Goal: Task Accomplishment & Management: Manage account settings

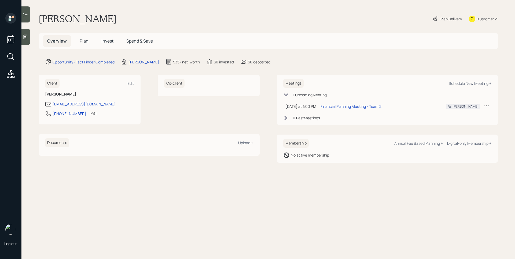
click at [87, 43] on span "Plan" at bounding box center [84, 41] width 9 height 6
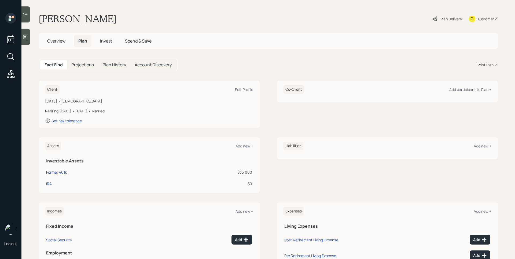
click at [29, 38] on div at bounding box center [25, 37] width 9 height 16
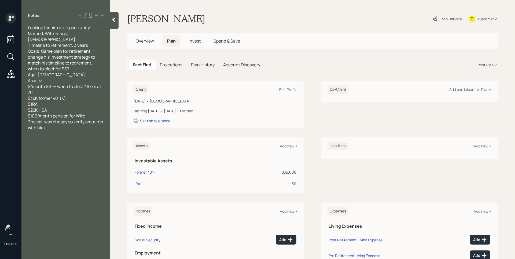
click at [144, 41] on span "Overview" at bounding box center [145, 41] width 18 height 6
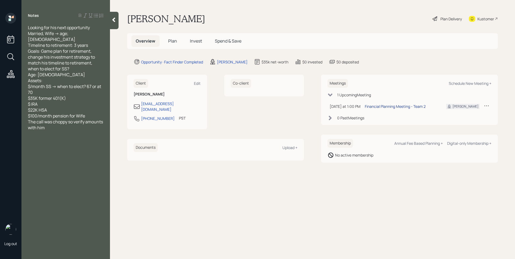
click at [401, 106] on div "Financial Planning Meeting - Team 2" at bounding box center [394, 107] width 61 height 6
click at [198, 83] on div "Edit" at bounding box center [197, 83] width 7 height 5
select select "America/Los_Angeles"
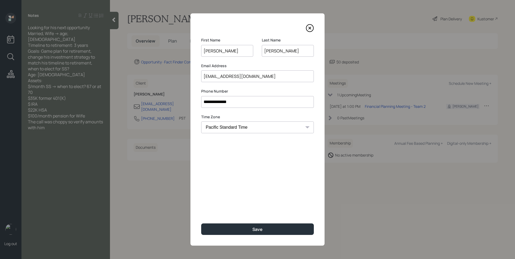
drag, startPoint x: 215, startPoint y: 51, endPoint x: 187, endPoint y: 51, distance: 27.3
click at [187, 51] on div "**********" at bounding box center [257, 129] width 515 height 259
type input "[PERSON_NAME]"
click at [263, 226] on button "Save" at bounding box center [257, 230] width 113 height 12
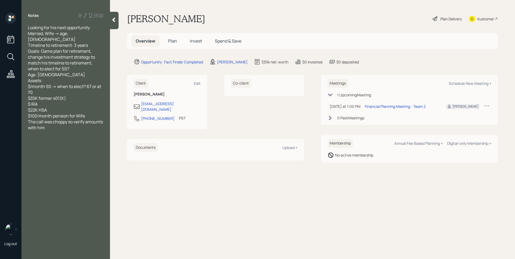
click at [329, 227] on main "Roy Barron Plan Delivery Kustomer Overview Plan Invest Spend & Save Opportunity…" at bounding box center [312, 129] width 405 height 259
click at [173, 43] on span "Plan" at bounding box center [172, 41] width 9 height 6
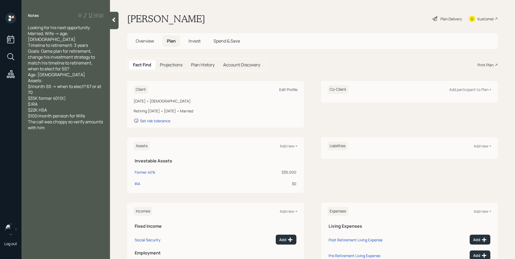
click at [290, 89] on div "Edit Profile" at bounding box center [288, 89] width 18 height 5
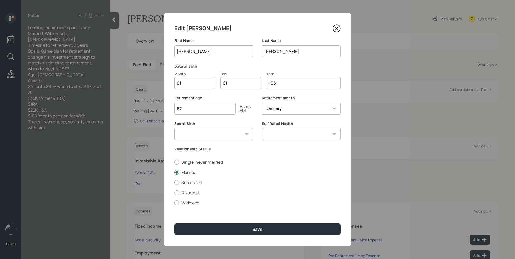
click at [187, 85] on input "01" at bounding box center [194, 83] width 41 height 12
type input "11"
click at [287, 109] on select "January February March April May June July August September October November De…" at bounding box center [301, 109] width 79 height 12
select select "11"
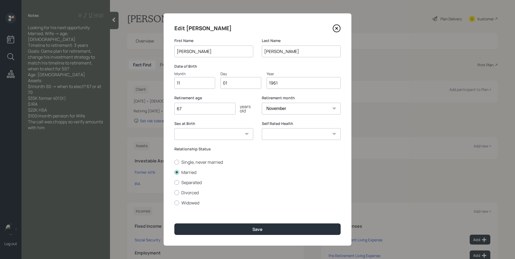
click at [262, 103] on select "January February March April May June July August September October November De…" at bounding box center [301, 109] width 79 height 12
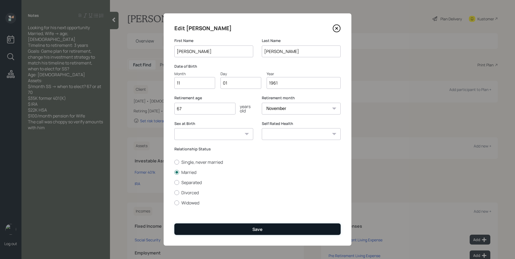
click at [295, 228] on button "Save" at bounding box center [257, 230] width 166 height 12
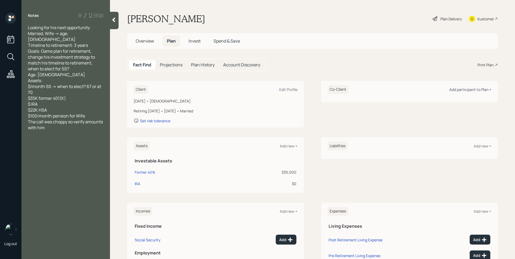
click at [449, 91] on div "Add participant to Plan +" at bounding box center [470, 89] width 42 height 5
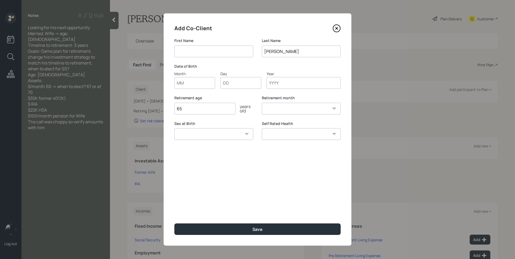
click at [339, 29] on icon at bounding box center [336, 28] width 8 height 8
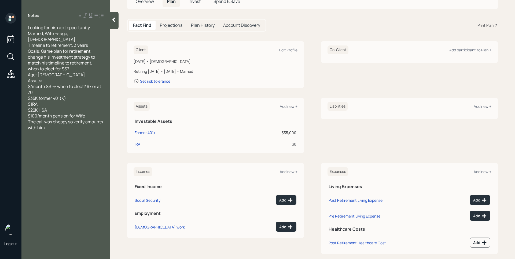
scroll to position [47, 0]
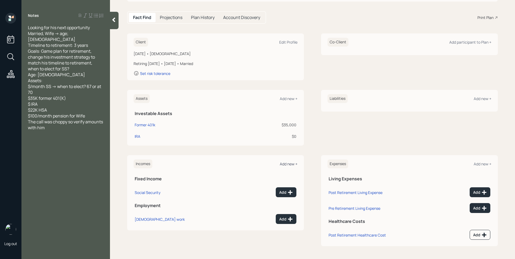
click at [286, 164] on div "Add new +" at bounding box center [289, 164] width 18 height 5
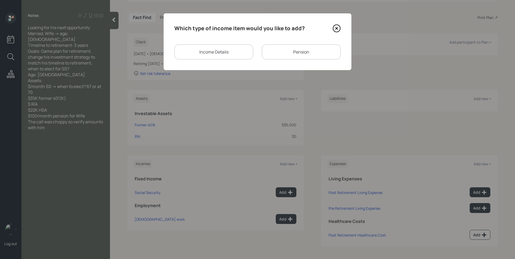
click at [294, 49] on div "Pension" at bounding box center [301, 51] width 79 height 15
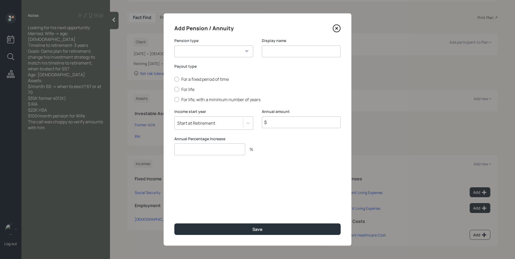
click at [208, 53] on select "Pension Annuity" at bounding box center [213, 52] width 79 height 12
select select "pension"
click at [174, 46] on select "Pension Annuity" at bounding box center [213, 52] width 79 height 12
click at [291, 50] on input at bounding box center [301, 52] width 79 height 12
type input "Wife's Pension"
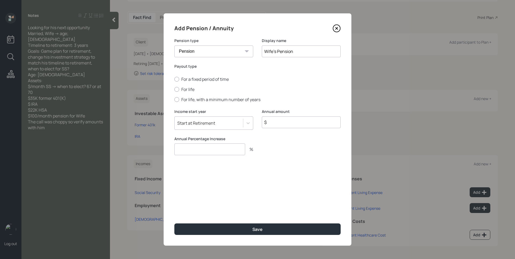
click at [293, 132] on div "Annual amount $" at bounding box center [301, 122] width 79 height 27
click at [293, 124] on input "$" at bounding box center [301, 123] width 79 height 12
type input "$ 1,200"
click at [211, 147] on input "number" at bounding box center [209, 150] width 71 height 12
type input "0"
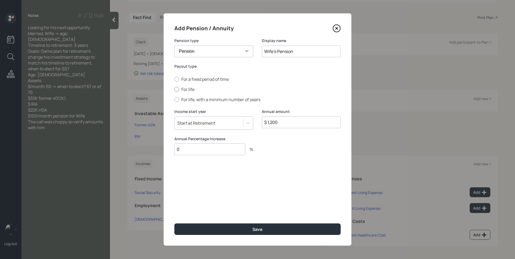
click at [182, 89] on label "For life" at bounding box center [257, 90] width 166 height 6
click at [174, 90] on input "For life" at bounding box center [174, 90] width 0 height 0
radio input "true"
click at [221, 121] on div "Start at Retirement" at bounding box center [208, 123] width 68 height 9
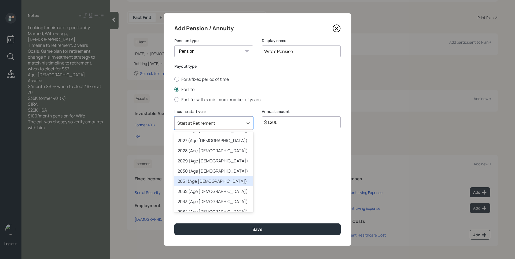
scroll to position [59, 0]
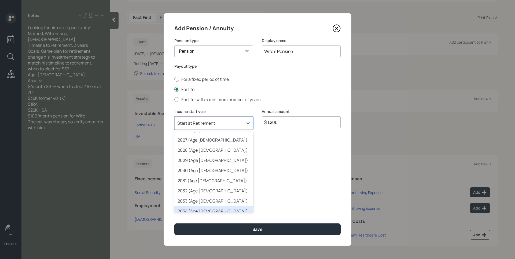
click at [206, 207] on div "2034 (Age 73)" at bounding box center [213, 211] width 79 height 10
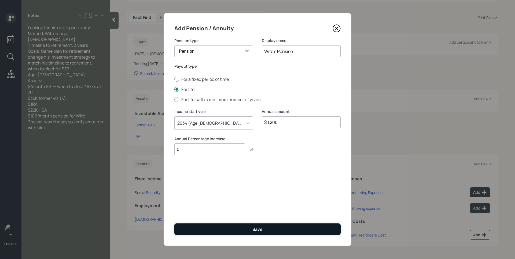
click at [240, 228] on button "Save" at bounding box center [257, 230] width 166 height 12
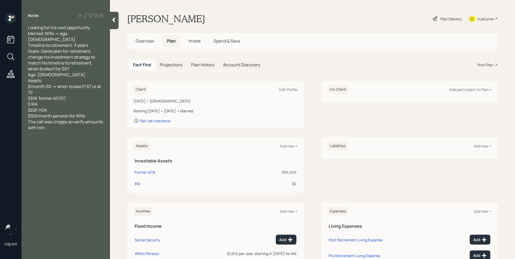
click at [440, 18] on div "Plan Delivery" at bounding box center [450, 19] width 21 height 6
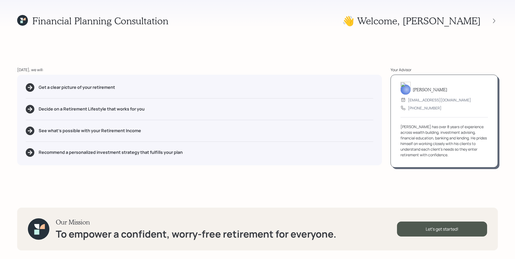
click at [334, 96] on div "Get a clear picture of your retirement Decide on a Retirement Lifestyle that wo…" at bounding box center [199, 120] width 364 height 91
click at [416, 192] on div "Financial Planning Consultation 👋 Welcome , Roy Today, we will: Get a clear pic…" at bounding box center [257, 129] width 515 height 259
click at [441, 230] on div "Let's get started!" at bounding box center [442, 229] width 90 height 15
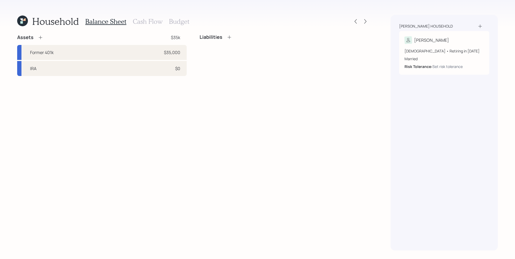
click at [220, 121] on div "Assets $35k Former 401k $35,000 IRA $0 Liabilities" at bounding box center [193, 142] width 352 height 217
click at [69, 56] on div "Former 401k $35,000" at bounding box center [101, 52] width 169 height 15
select select "ira"
select select "balanced"
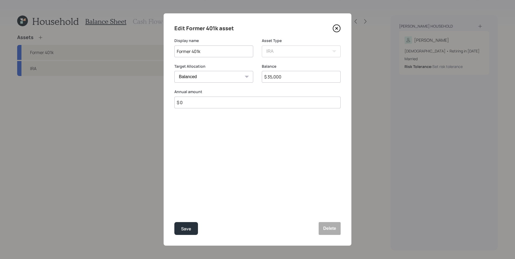
drag, startPoint x: 189, startPoint y: 46, endPoint x: 136, endPoint y: 44, distance: 52.6
click at [137, 44] on div "Edit Former 401k asset Display name Former 401k Asset Type SEP IRA IRA Roth IRA…" at bounding box center [257, 129] width 515 height 259
type input "IRA"
click at [276, 74] on input "$ 35,000" at bounding box center [301, 77] width 79 height 12
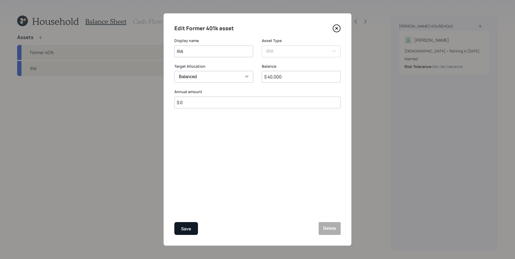
type input "$ 40,000"
click at [187, 227] on div "Save" at bounding box center [186, 229] width 10 height 7
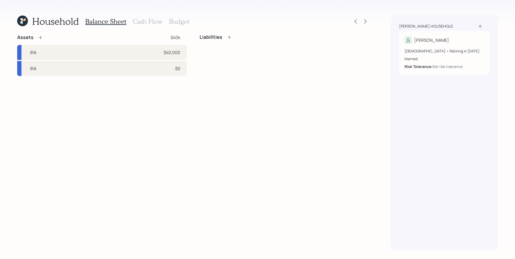
click at [135, 77] on div "Assets $40k IRA $40,000 IRA $0 Liabilities" at bounding box center [193, 142] width 352 height 217
click at [139, 69] on div "IRA $0" at bounding box center [101, 68] width 169 height 15
select select "ira"
select select "balanced"
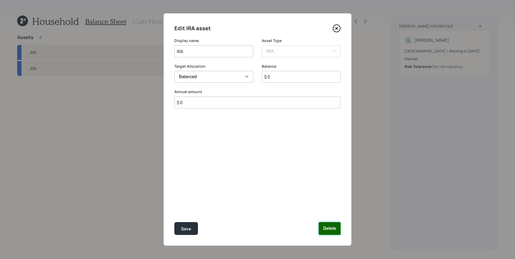
click at [333, 233] on button "Delete" at bounding box center [329, 228] width 22 height 13
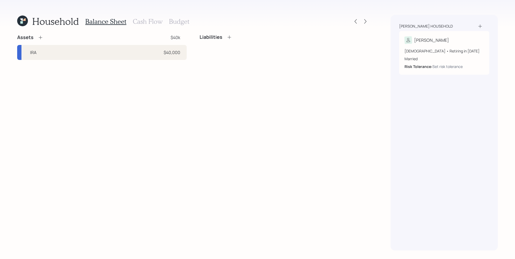
click at [40, 38] on icon at bounding box center [40, 37] width 5 height 5
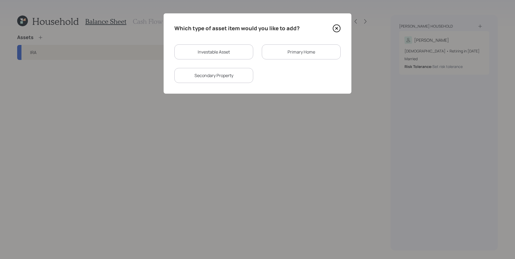
click at [236, 57] on div "Investable Asset" at bounding box center [213, 51] width 79 height 15
select select "taxable"
select select "balanced"
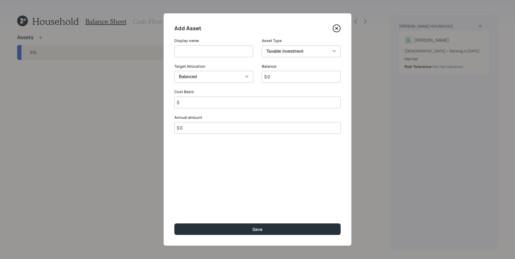
click at [204, 52] on input at bounding box center [213, 52] width 79 height 12
type input "Current 401k"
click at [276, 53] on select "SEP IRA IRA Roth IRA 401(k) Roth 401(k) 403(b) Roth 403(b) 457(b) Roth 457(b) H…" at bounding box center [301, 52] width 79 height 12
select select "company_sponsored"
click at [262, 46] on select "SEP IRA IRA Roth IRA 401(k) Roth 401(k) 403(b) Roth 403(b) 457(b) Roth 457(b) H…" at bounding box center [301, 52] width 79 height 12
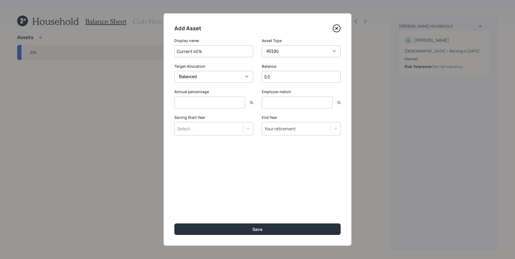
click at [298, 80] on input "$ 0" at bounding box center [301, 77] width 79 height 12
type input "$ 190,000"
click at [215, 103] on input "number" at bounding box center [209, 103] width 71 height 12
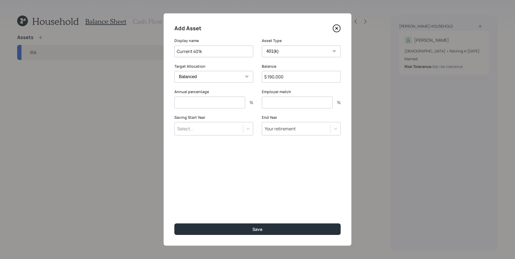
click at [204, 102] on input "number" at bounding box center [209, 103] width 71 height 12
click at [213, 103] on input "12" at bounding box center [209, 103] width 71 height 12
type input "15"
click at [304, 93] on label "Employer match" at bounding box center [301, 91] width 79 height 5
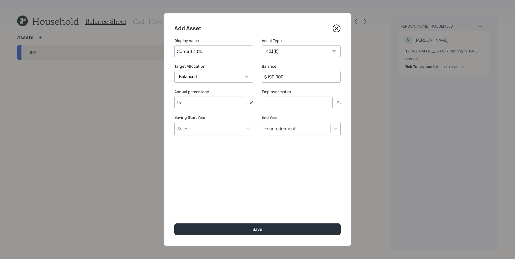
click at [306, 100] on input "number" at bounding box center [297, 103] width 71 height 12
type input "3"
click at [206, 128] on div "Select..." at bounding box center [208, 128] width 68 height 9
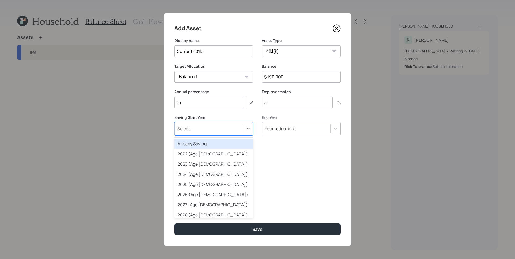
click at [202, 144] on div "Already Saving" at bounding box center [213, 144] width 79 height 10
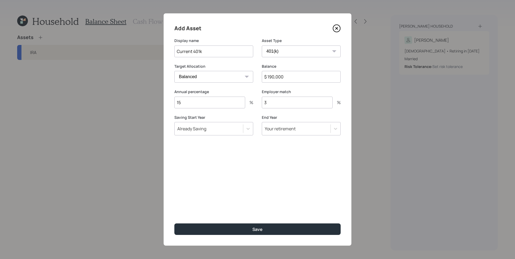
click at [248, 161] on div "Add Asset Display name Current 401k Asset Type SEP IRA IRA Roth IRA 401(k) Roth…" at bounding box center [257, 129] width 188 height 233
click at [296, 174] on div "Add Asset Display name Current 401k Asset Type SEP IRA IRA Roth IRA 401(k) Roth…" at bounding box center [257, 129] width 188 height 233
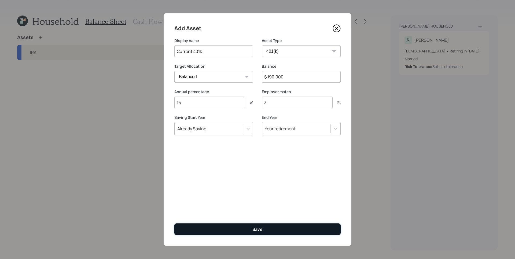
click at [299, 229] on button "Save" at bounding box center [257, 230] width 166 height 12
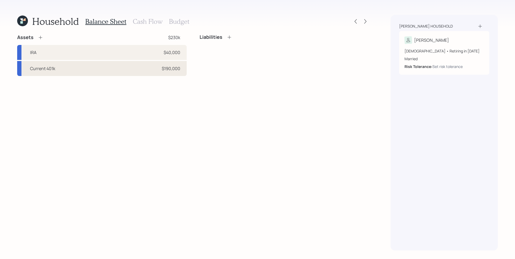
click at [152, 68] on div "Current 401k $190,000" at bounding box center [101, 68] width 169 height 15
select select "company_sponsored"
select select "balanced"
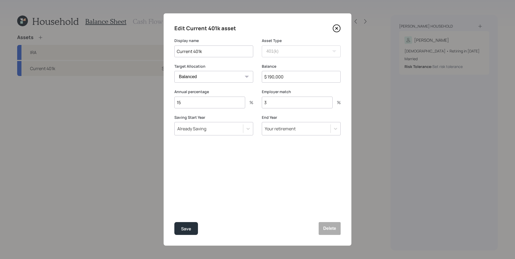
click at [289, 81] on input "$ 190,000" at bounding box center [301, 77] width 79 height 12
type input "$ 610,000"
click at [174, 222] on button "Save" at bounding box center [186, 228] width 24 height 13
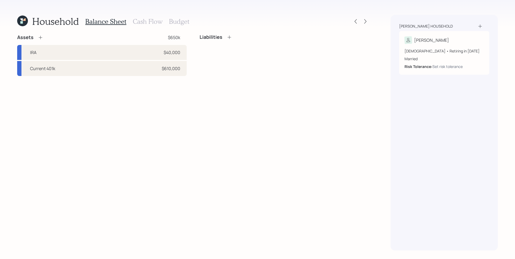
click at [38, 38] on icon at bounding box center [40, 37] width 5 height 5
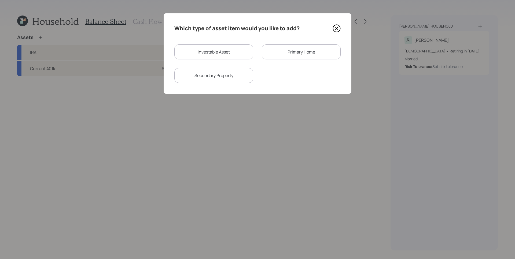
click at [226, 56] on div "Investable Asset" at bounding box center [213, 51] width 79 height 15
select select "taxable"
select select "balanced"
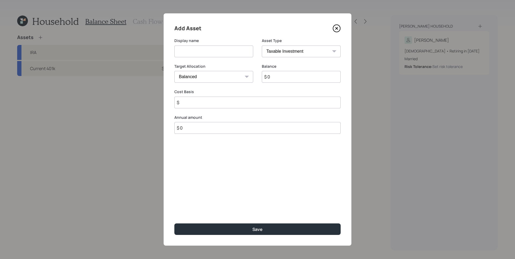
click at [222, 55] on input at bounding box center [213, 52] width 79 height 12
type input "Brokerage"
click at [293, 77] on input "$ 0" at bounding box center [301, 77] width 79 height 12
type input "$ 190,000"
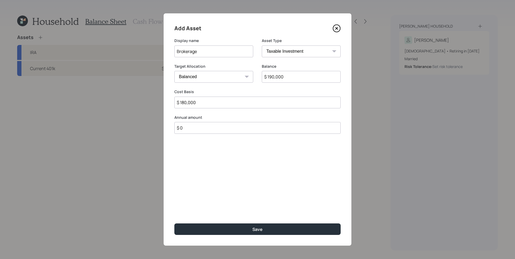
type input "$ 180,000"
click at [213, 77] on select "Cash Conservative Balanced Aggressive" at bounding box center [213, 77] width 79 height 12
click at [174, 71] on select "Cash Conservative Balanced Aggressive" at bounding box center [213, 77] width 79 height 12
click at [233, 194] on div "Add Asset Display name Brokerage Asset Type SEP IRA IRA Roth IRA 401(k) Roth 40…" at bounding box center [257, 129] width 188 height 233
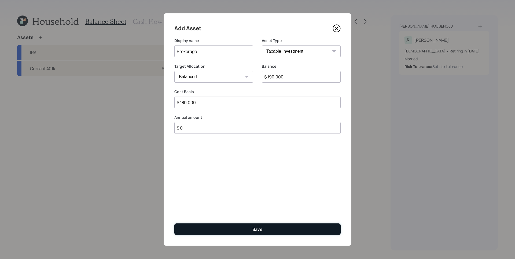
click at [264, 231] on button "Save" at bounding box center [257, 230] width 166 height 12
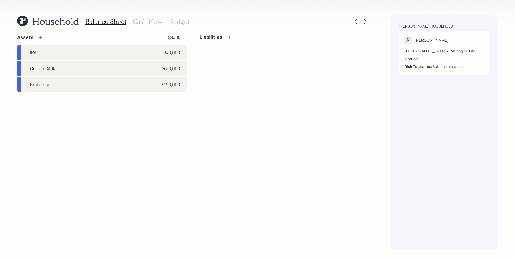
click at [41, 37] on icon at bounding box center [40, 37] width 5 height 5
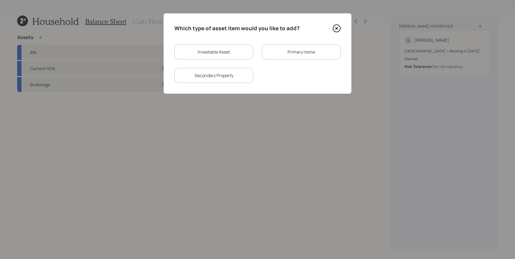
click at [246, 57] on div "Investable Asset" at bounding box center [213, 51] width 79 height 15
select select "taxable"
select select "balanced"
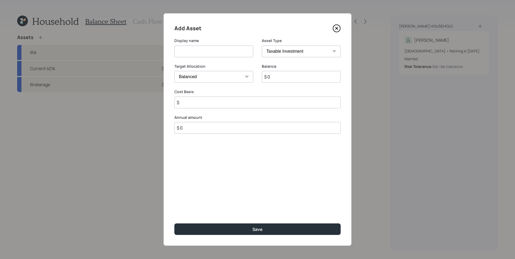
click at [213, 47] on input at bounding box center [213, 52] width 79 height 12
type input "C"
type input "Company Stock Awards"
click at [203, 76] on select "Cash Conservative Balanced Aggressive" at bounding box center [213, 77] width 79 height 12
click at [174, 71] on select "Cash Conservative Balanced Aggressive" at bounding box center [213, 77] width 79 height 12
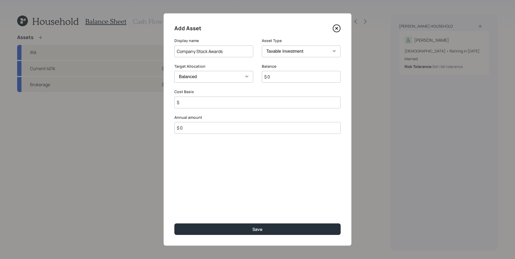
click at [235, 51] on input "Company Stock Awards" at bounding box center [213, 52] width 79 height 12
click at [291, 79] on input "$ 0" at bounding box center [301, 77] width 79 height 12
click at [290, 79] on input "$ 0" at bounding box center [301, 77] width 79 height 12
type input "$ 115,000"
click at [294, 88] on div "Balance $ 115,000" at bounding box center [301, 77] width 79 height 26
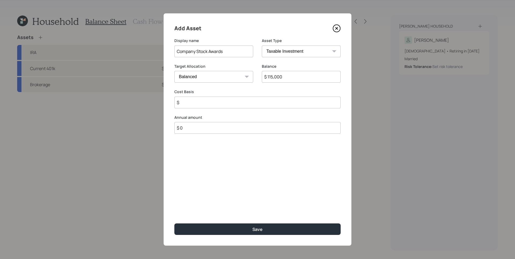
click at [281, 78] on input "$ 115,000" at bounding box center [301, 77] width 79 height 12
click at [280, 78] on input "$ 115,000" at bounding box center [301, 77] width 79 height 12
click at [267, 86] on div "Balance $ 115,000" at bounding box center [301, 77] width 79 height 26
click at [205, 102] on input "$" at bounding box center [257, 103] width 166 height 12
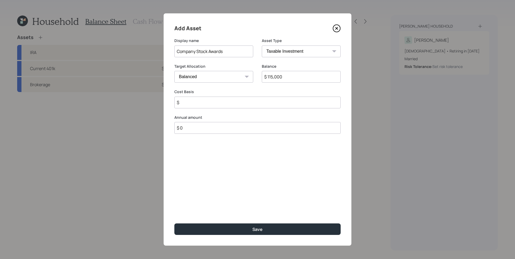
click at [204, 100] on input "$" at bounding box center [257, 103] width 166 height 12
type input "$ 0"
click at [174, 224] on button "Save" at bounding box center [257, 230] width 166 height 12
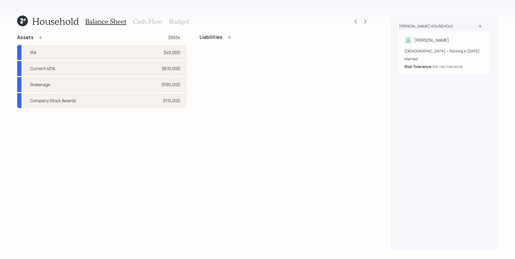
click at [38, 37] on icon at bounding box center [40, 37] width 5 height 5
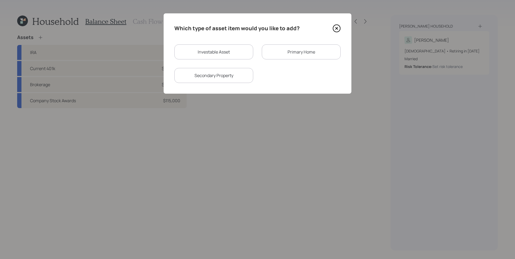
click at [208, 49] on div "Investable Asset" at bounding box center [213, 51] width 79 height 15
select select "taxable"
select select "balanced"
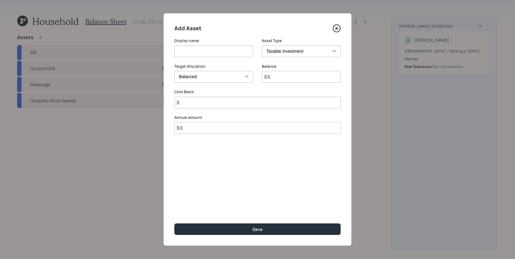
click at [302, 49] on select "SEP IRA IRA Roth IRA 401(k) Roth 401(k) 403(b) Roth 403(b) 457(b) Roth 457(b) H…" at bounding box center [301, 52] width 79 height 12
select select "hsa"
click at [262, 46] on select "SEP IRA IRA Roth IRA 401(k) Roth 401(k) 403(b) Roth 403(b) 457(b) Roth 457(b) H…" at bounding box center [301, 52] width 79 height 12
type input "$"
click at [210, 50] on input at bounding box center [213, 52] width 79 height 12
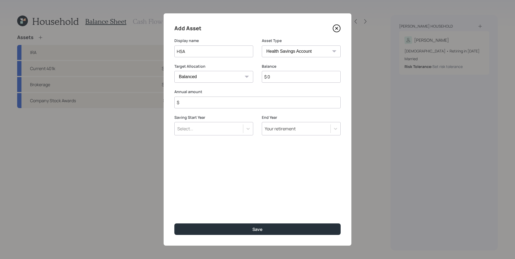
type input "HSA"
click at [309, 76] on input "$ 0" at bounding box center [301, 77] width 79 height 12
type input "$ 22,000"
click at [228, 80] on select "Cash Conservative Balanced Aggressive" at bounding box center [213, 77] width 79 height 12
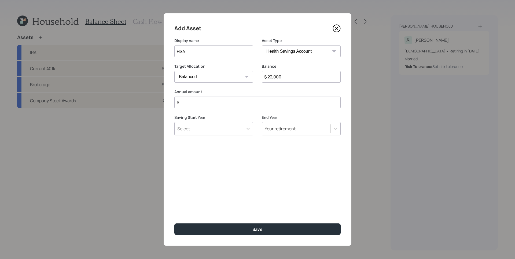
select select "uninvested"
click at [174, 71] on select "Cash Conservative Balanced Aggressive" at bounding box center [213, 77] width 79 height 12
click at [236, 106] on input "$" at bounding box center [257, 103] width 166 height 12
type input "$ 0"
click at [264, 135] on div "Add Asset Display name HSA Asset Type SEP IRA IRA Roth IRA 401(k) Roth 401(k) 4…" at bounding box center [257, 129] width 188 height 233
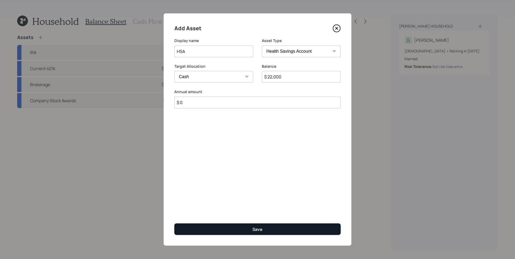
click at [252, 230] on button "Save" at bounding box center [257, 230] width 166 height 12
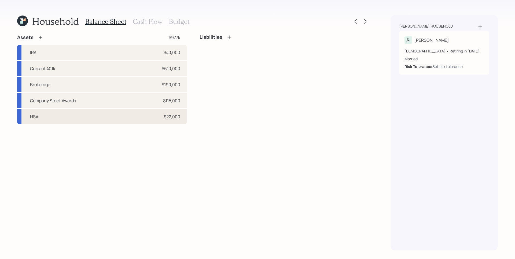
click at [77, 116] on div "HSA $22,000" at bounding box center [101, 116] width 169 height 15
select select "hsa"
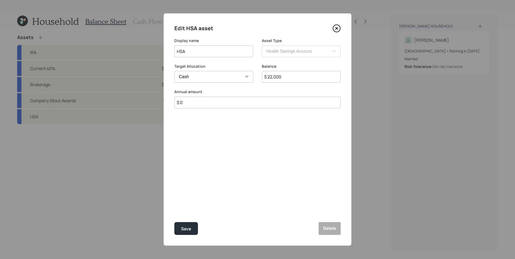
click at [204, 78] on select "Cash Conservative Balanced Aggressive" at bounding box center [213, 77] width 79 height 12
select select "conservative"
click at [174, 71] on select "Cash Conservative Balanced Aggressive" at bounding box center [213, 77] width 79 height 12
click at [186, 227] on div "Save" at bounding box center [186, 229] width 10 height 7
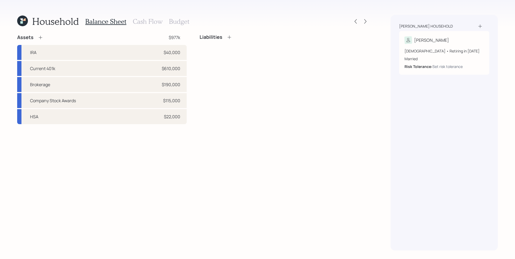
click at [41, 38] on icon at bounding box center [40, 37] width 5 height 5
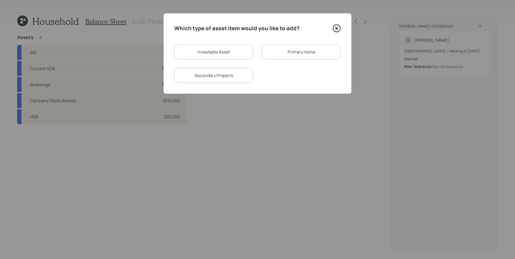
click at [206, 54] on div "Investable Asset" at bounding box center [213, 51] width 79 height 15
select select "taxable"
select select "balanced"
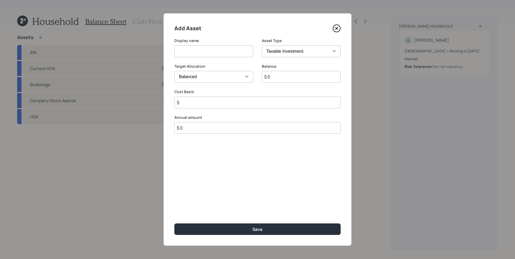
click at [208, 53] on input at bounding box center [213, 52] width 79 height 12
type input "Savings"
click at [299, 51] on select "SEP IRA IRA Roth IRA 401(k) Roth 401(k) 403(b) Roth 403(b) 457(b) Roth 457(b) H…" at bounding box center [301, 52] width 79 height 12
click at [309, 49] on select "SEP IRA IRA Roth IRA 401(k) Roth 401(k) 403(b) Roth 403(b) 457(b) Roth 457(b) H…" at bounding box center [301, 52] width 79 height 12
select select "cash"
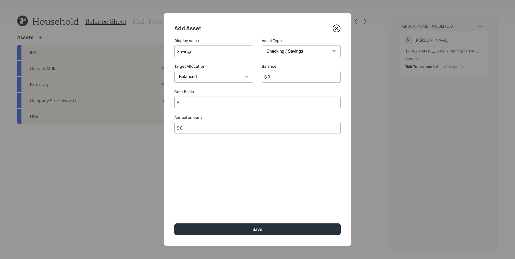
click at [262, 46] on select "SEP IRA IRA Roth IRA 401(k) Roth 401(k) 403(b) Roth 403(b) 457(b) Roth 457(b) H…" at bounding box center [301, 52] width 79 height 12
type input "$"
click at [245, 76] on input "$ 0" at bounding box center [257, 77] width 166 height 12
type input "$ 1"
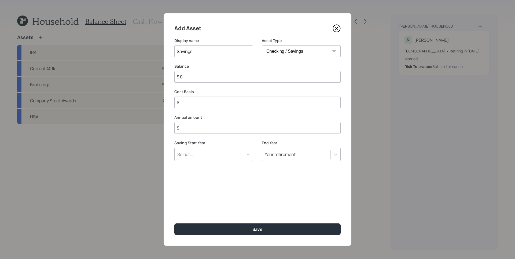
type input "$ 1"
type input "$ 17"
type input "$ 170"
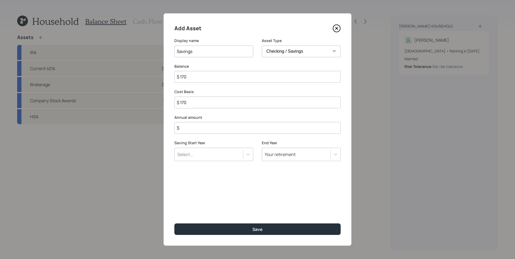
type input "$ 1,700"
type input "$ 17,000"
type input "$ 170,000"
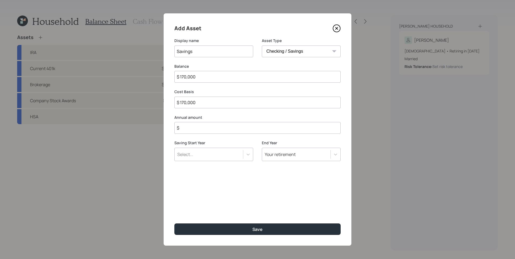
type input "$ 170,000"
type input "$ 0"
click at [174, 224] on button "Save" at bounding box center [257, 230] width 166 height 12
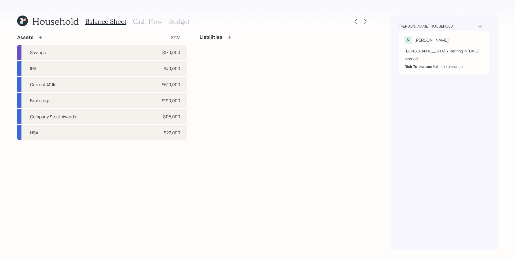
click at [39, 37] on icon at bounding box center [40, 37] width 5 height 5
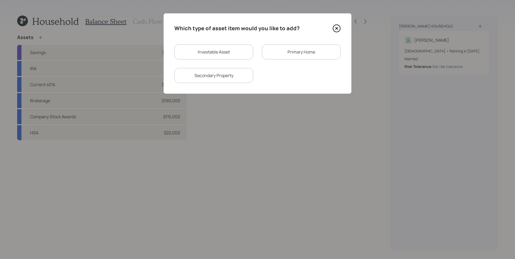
click at [301, 53] on div "Primary Home" at bounding box center [301, 51] width 79 height 15
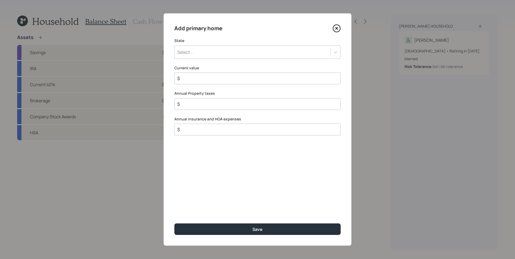
click at [256, 50] on div "Select..." at bounding box center [252, 52] width 156 height 9
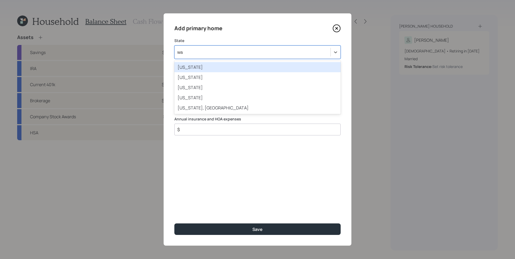
type input "was"
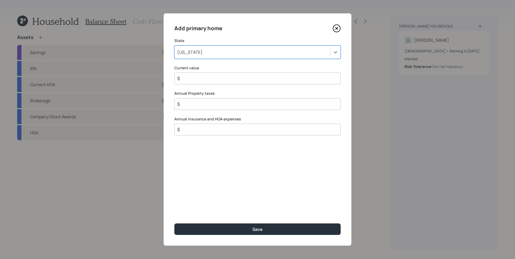
click at [242, 75] on input "$" at bounding box center [255, 78] width 157 height 6
click at [242, 78] on input "$" at bounding box center [255, 78] width 157 height 6
type input "$ 750,000"
click at [253, 92] on label "Annual Property taxes" at bounding box center [257, 93] width 166 height 5
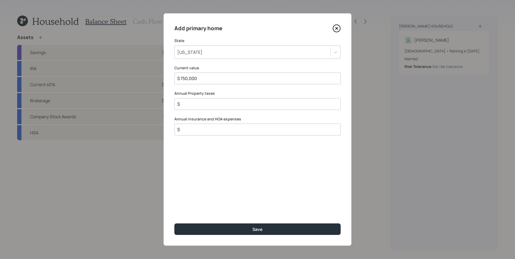
click at [215, 103] on input "$" at bounding box center [255, 104] width 157 height 6
type input "$ 6,000"
drag, startPoint x: 213, startPoint y: 119, endPoint x: 229, endPoint y: 118, distance: 15.8
click at [229, 118] on label "Annual insurance and HOA expenses" at bounding box center [257, 119] width 166 height 5
click at [253, 156] on div "Add primary home State Washington Current value $ 750,000 Annual Property taxes…" at bounding box center [257, 129] width 188 height 233
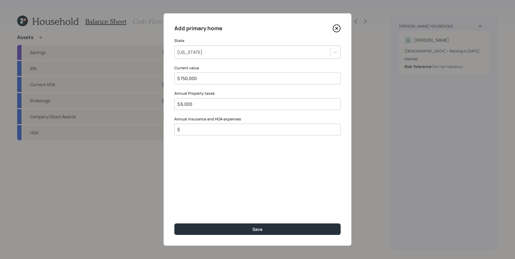
click at [196, 131] on input "$" at bounding box center [255, 129] width 157 height 6
type input "$ 2,350"
click at [243, 172] on div "Add primary home State Washington Current value $ 750,000 Annual Property taxes…" at bounding box center [257, 129] width 188 height 233
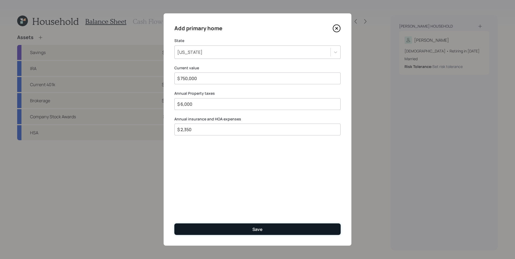
click at [269, 227] on button "Save" at bounding box center [257, 230] width 166 height 12
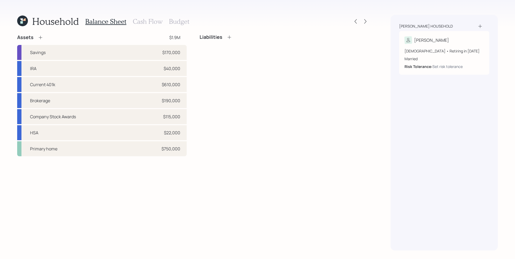
click at [194, 203] on div "Assets $1.9M Savings $170,000 IRA $40,000 Current 401k $610,000 Brokerage $190,…" at bounding box center [193, 142] width 352 height 217
click at [300, 81] on div "Liabilities" at bounding box center [283, 95] width 169 height 122
click at [228, 37] on icon at bounding box center [228, 37] width 5 height 5
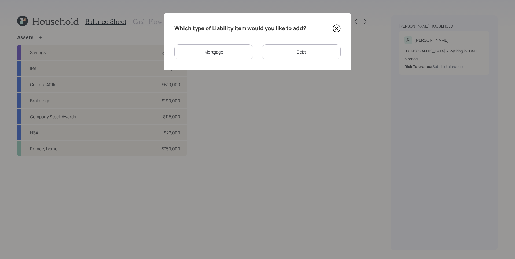
click at [210, 52] on div "Mortgage" at bounding box center [213, 51] width 79 height 15
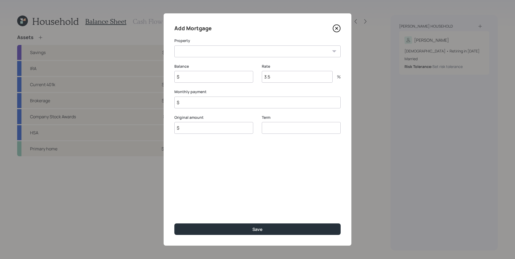
click at [237, 51] on select "WA Primary home" at bounding box center [257, 52] width 166 height 12
select select "245d22bf-6a28-415d-bbac-c8036a39a21a"
click at [174, 46] on select "WA Primary home" at bounding box center [257, 52] width 166 height 12
click at [218, 77] on input "$" at bounding box center [213, 77] width 79 height 12
type input "$ 125,000"
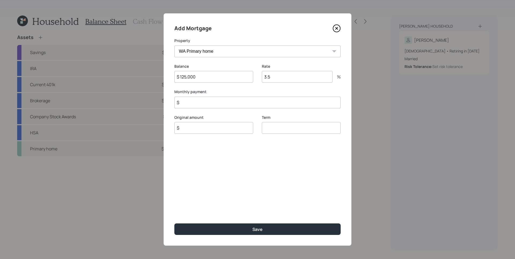
click at [201, 104] on input "$" at bounding box center [257, 103] width 166 height 12
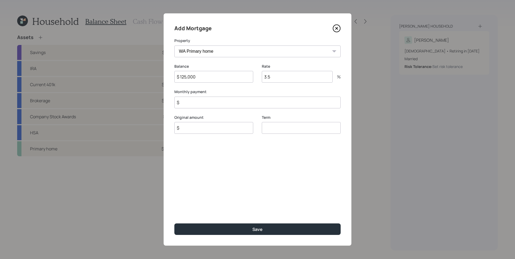
click at [197, 101] on input "$" at bounding box center [257, 103] width 166 height 12
type input "$ 3,840"
click at [272, 79] on input "3.5" at bounding box center [297, 77] width 71 height 12
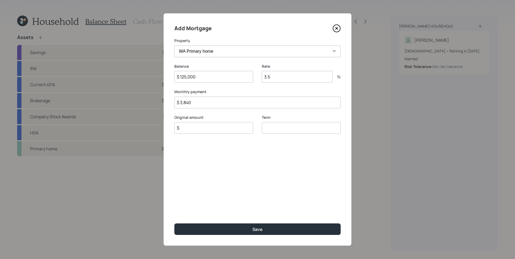
click at [272, 79] on input "3.5" at bounding box center [297, 77] width 71 height 12
type input "7.1"
click at [248, 164] on div "Add Mortgage Property WA Primary home Balance $ 125,000 Rate 7.1 % Monthly paym…" at bounding box center [257, 129] width 188 height 233
click at [247, 164] on div "Add Mortgage Property WA Primary home Balance $ 125,000 Rate 7.1 % Monthly paym…" at bounding box center [257, 129] width 188 height 233
click at [195, 128] on input "$" at bounding box center [213, 128] width 79 height 12
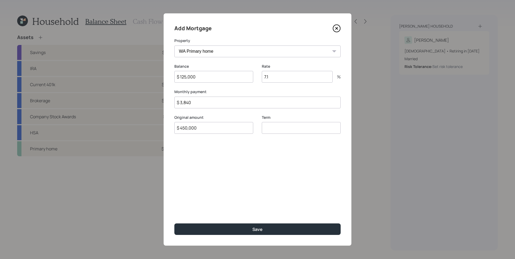
type input "$ 450,000"
click at [310, 133] on input "number" at bounding box center [301, 128] width 79 height 12
type input "30"
click at [289, 189] on div "Add Mortgage Property WA Primary home Balance $ 125,000 Rate 7.1 % Monthly paym…" at bounding box center [257, 129] width 188 height 233
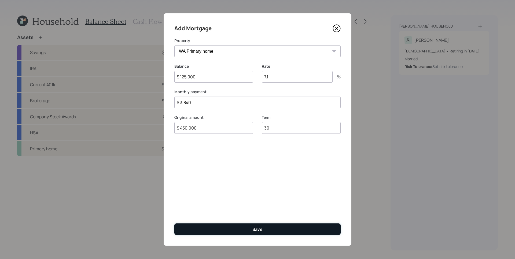
click at [285, 228] on button "Save" at bounding box center [257, 230] width 166 height 12
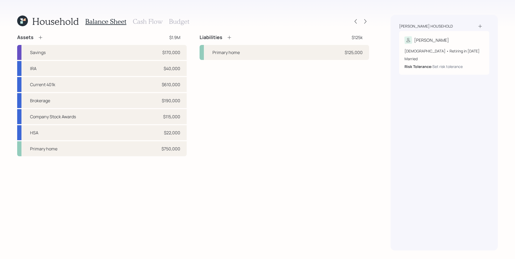
click at [154, 24] on h3 "Cash Flow" at bounding box center [148, 22] width 30 height 8
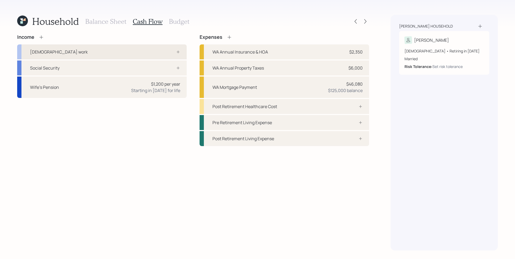
click at [158, 57] on div "[DEMOGRAPHIC_DATA] work" at bounding box center [101, 51] width 169 height 15
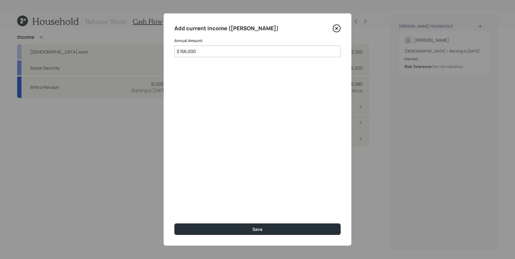
type input "$ 156,000"
click at [174, 224] on button "Save" at bounding box center [257, 230] width 166 height 12
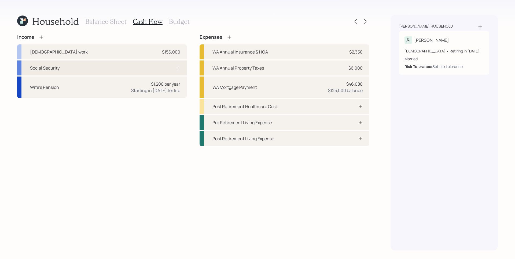
click at [130, 72] on div "Social Security" at bounding box center [101, 68] width 169 height 15
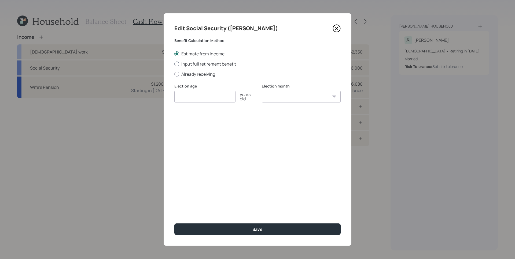
click at [192, 65] on label "Input full retirement benefit" at bounding box center [257, 64] width 166 height 6
click at [174, 64] on input "Input full retirement benefit" at bounding box center [174, 64] width 0 height 0
radio input "true"
click at [209, 100] on input "number" at bounding box center [204, 97] width 61 height 12
type input "67"
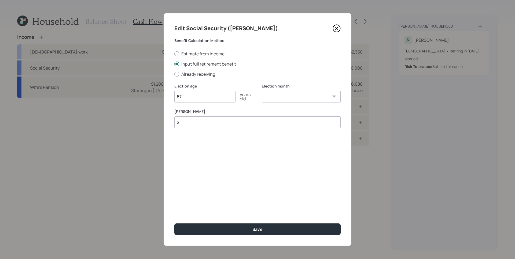
click at [215, 126] on input "$" at bounding box center [257, 123] width 166 height 12
type input "$ 3,823"
click at [316, 94] on select "January February March April May June July August September October November De…" at bounding box center [301, 97] width 79 height 12
select select "11"
click at [262, 91] on select "January February March April May June July August September October November De…" at bounding box center [301, 97] width 79 height 12
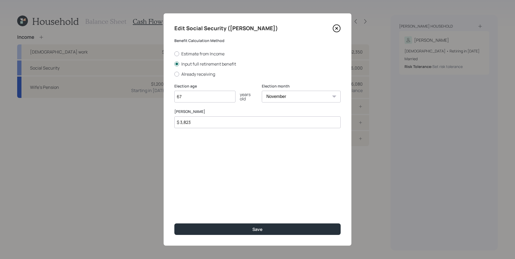
click at [219, 165] on div "Edit Social Security (Roy) Benefit Calculation Method Estimate from Income Inpu…" at bounding box center [257, 129] width 188 height 233
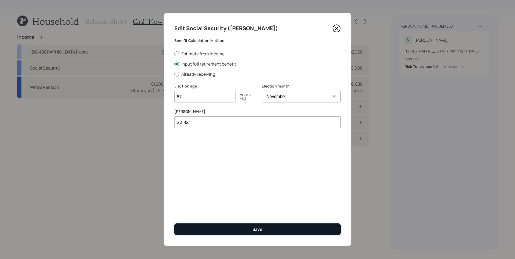
click at [239, 229] on button "Save" at bounding box center [257, 230] width 166 height 12
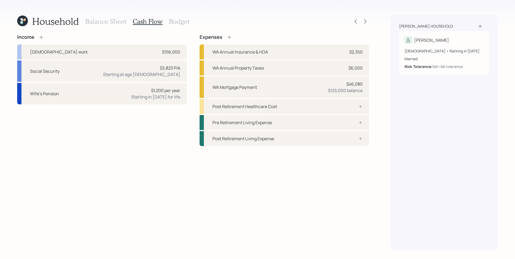
click at [42, 34] on div "Household Balance Sheet Cash Flow Budget Income Full-time work $156,000 Social …" at bounding box center [193, 133] width 352 height 236
click at [41, 36] on icon at bounding box center [41, 37] width 5 height 5
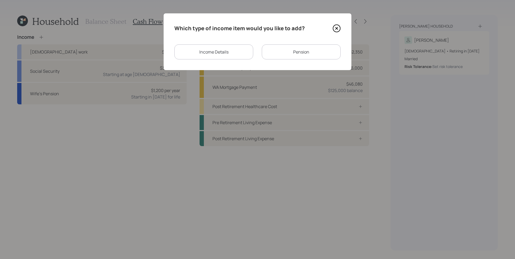
click at [204, 51] on div "Income Details" at bounding box center [213, 51] width 79 height 15
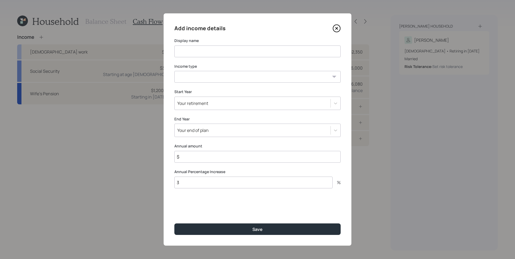
click at [204, 51] on input at bounding box center [257, 52] width 166 height 12
type input "Wife's Social Security"
click at [206, 79] on select "Full-time work Part-time work Self employment Other" at bounding box center [257, 77] width 166 height 12
select select "other"
click at [174, 71] on select "Full-time work Part-time work Self employment Other" at bounding box center [257, 77] width 166 height 12
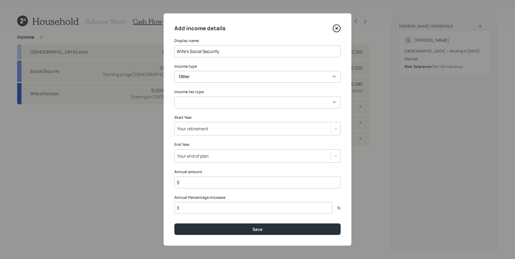
drag, startPoint x: 206, startPoint y: 79, endPoint x: 202, endPoint y: 101, distance: 23.0
click at [202, 101] on select "Tax-free Earned Self Employment Alimony Royalties Pension / Annuity Interest Di…" at bounding box center [257, 103] width 166 height 12
select select "social_security"
click at [174, 97] on select "Tax-free Earned Self Employment Alimony Royalties Pension / Annuity Interest Di…" at bounding box center [257, 103] width 166 height 12
click at [199, 129] on div "Your retirement" at bounding box center [192, 129] width 31 height 6
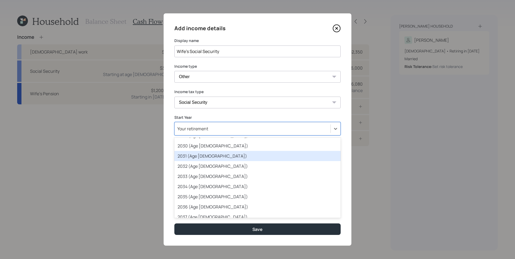
scroll to position [98, 0]
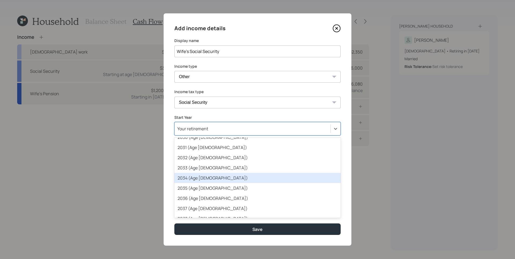
click at [201, 180] on div "2034 (Age 73)" at bounding box center [257, 178] width 166 height 10
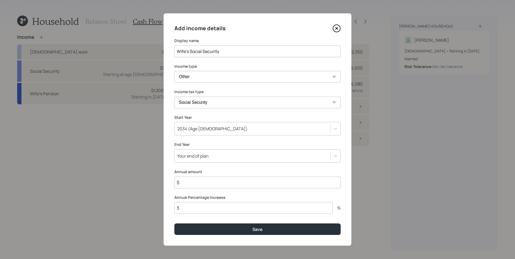
click at [217, 142] on div "Add income details Display name Wife's Social Security Income type Full-time wo…" at bounding box center [257, 129] width 188 height 233
click at [336, 30] on icon at bounding box center [336, 28] width 8 height 8
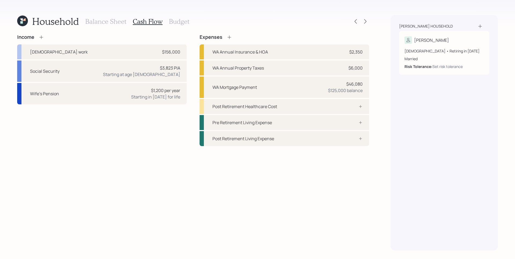
click at [313, 25] on div "Household Balance Sheet Cash Flow Budget" at bounding box center [193, 21] width 352 height 13
click at [337, 83] on div "$46,080 $125,000 balance" at bounding box center [345, 87] width 35 height 13
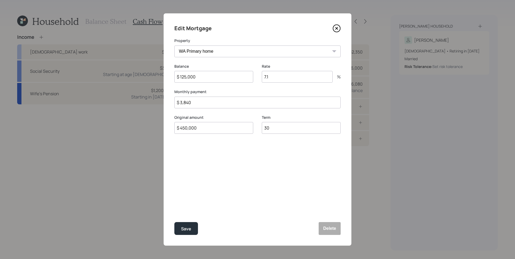
drag, startPoint x: 190, startPoint y: 103, endPoint x: 177, endPoint y: 103, distance: 12.9
click at [177, 103] on input "$ 3,840" at bounding box center [257, 103] width 166 height 12
click at [188, 230] on div "Save" at bounding box center [186, 229] width 10 height 7
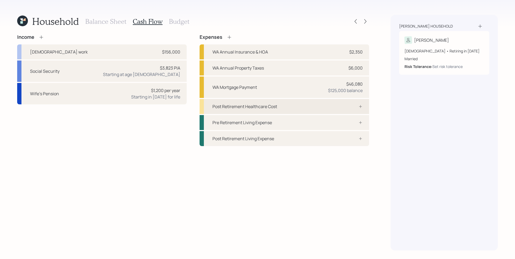
click at [317, 106] on div "Post Retirement Healthcare Cost" at bounding box center [283, 106] width 169 height 15
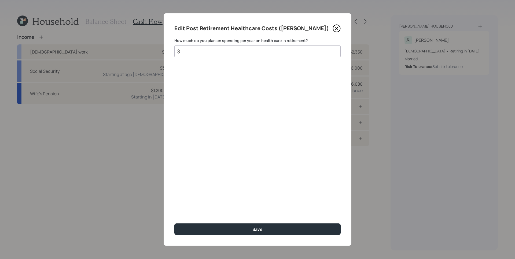
click at [224, 54] on input "$" at bounding box center [255, 51] width 157 height 6
type input "$ 5,500"
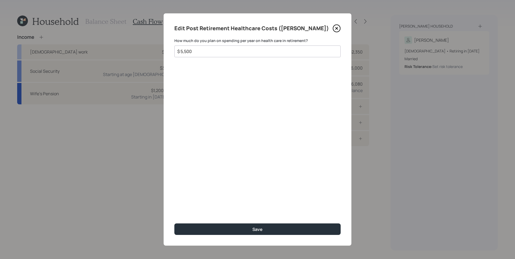
click at [174, 224] on button "Save" at bounding box center [257, 230] width 166 height 12
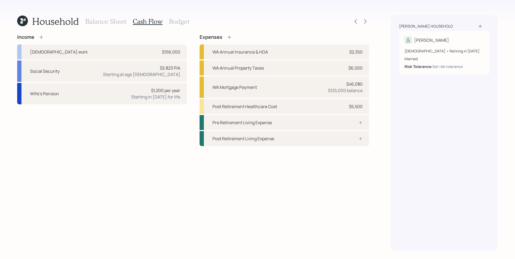
click at [230, 38] on icon at bounding box center [228, 37] width 5 height 5
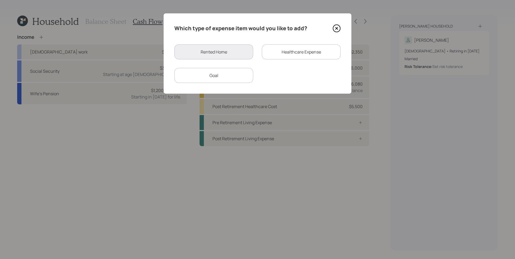
click at [309, 51] on div "Healthcare Expense" at bounding box center [301, 51] width 79 height 15
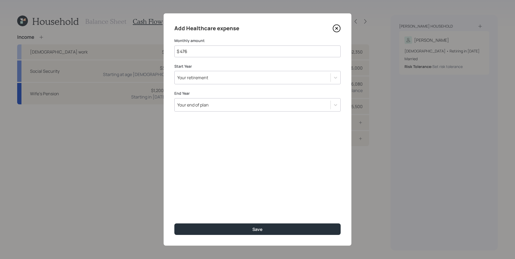
click at [234, 78] on div "Your retirement" at bounding box center [252, 77] width 156 height 9
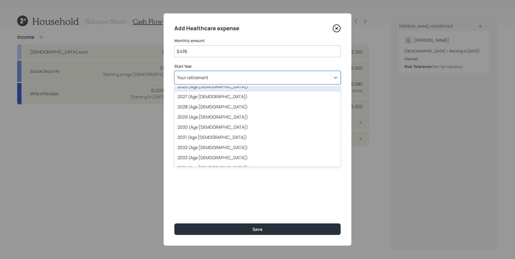
scroll to position [58, 0]
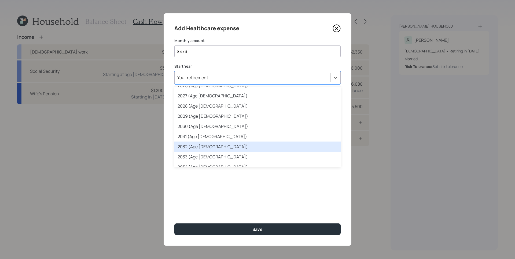
click at [216, 148] on div "2032 (Age 71)" at bounding box center [257, 147] width 166 height 10
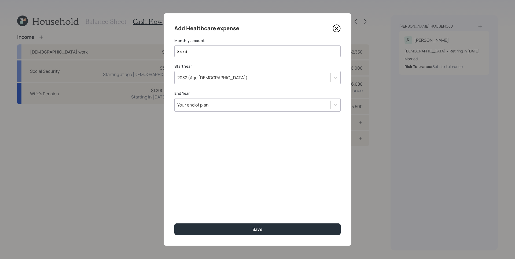
click at [217, 54] on input "$ 476" at bounding box center [257, 52] width 166 height 12
type input "$ 458"
click at [223, 91] on label "End Year" at bounding box center [257, 93] width 166 height 5
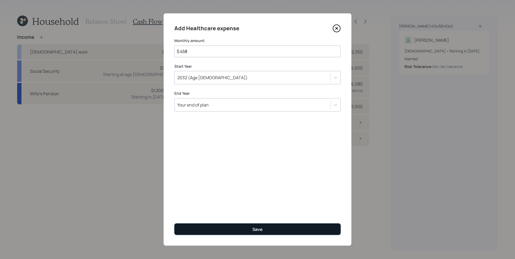
click at [270, 233] on button "Save" at bounding box center [257, 230] width 166 height 12
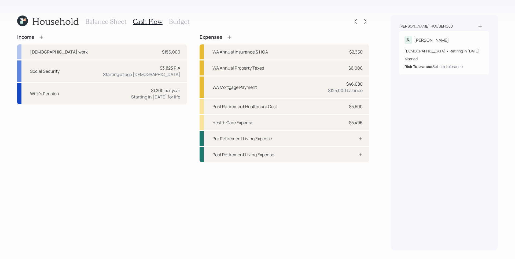
click at [183, 20] on h3 "Budget" at bounding box center [179, 22] width 20 height 8
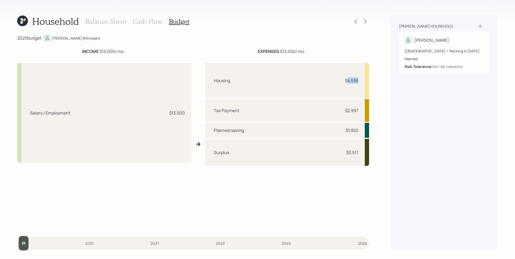
drag, startPoint x: 347, startPoint y: 82, endPoint x: 362, endPoint y: 82, distance: 15.0
click at [362, 82] on div "Housing $4,536" at bounding box center [287, 80] width 164 height 35
type input "2025"
drag, startPoint x: 25, startPoint y: 244, endPoint x: 25, endPoint y: 204, distance: 40.5
click at [0, 248] on div "Household Balance Sheet Cash Flow Budget 2025 Budget Roy @ 64 years INCOME $13,…" at bounding box center [257, 129] width 515 height 259
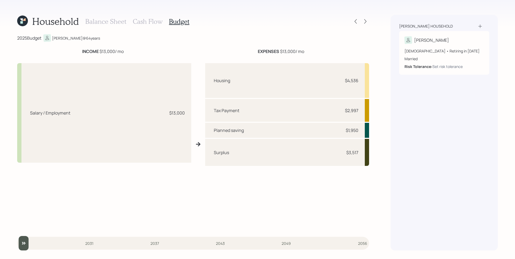
click at [148, 22] on h3 "Cash Flow" at bounding box center [148, 22] width 30 height 8
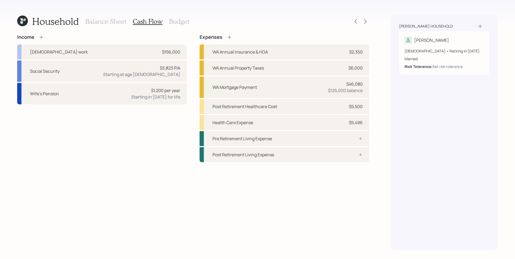
click at [182, 23] on h3 "Budget" at bounding box center [179, 22] width 20 height 8
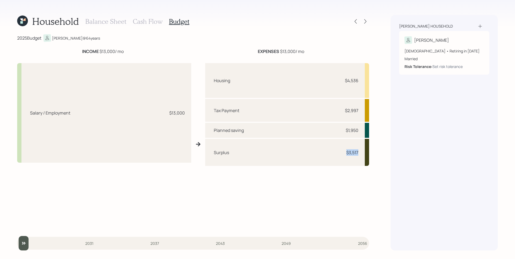
drag, startPoint x: 346, startPoint y: 153, endPoint x: 365, endPoint y: 154, distance: 18.8
click at [365, 154] on div "Surplus $3,517" at bounding box center [287, 152] width 164 height 27
click at [356, 20] on icon at bounding box center [355, 21] width 5 height 5
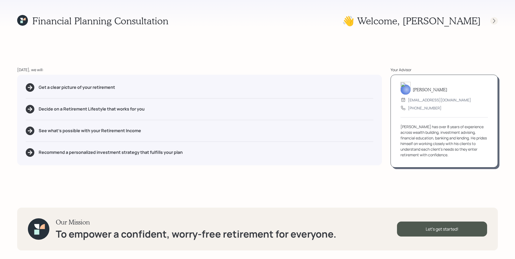
click at [494, 20] on icon at bounding box center [494, 20] width 2 height 5
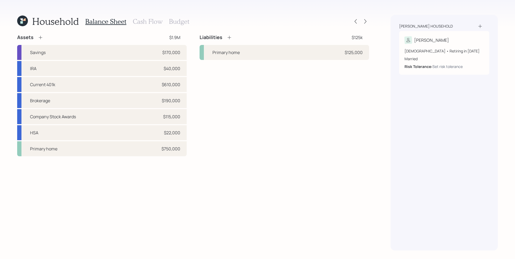
click at [153, 21] on h3 "Cash Flow" at bounding box center [148, 22] width 30 height 8
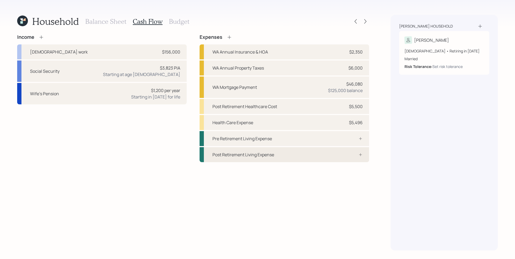
click at [327, 151] on div "Post Retirement Living Expense" at bounding box center [283, 154] width 169 height 15
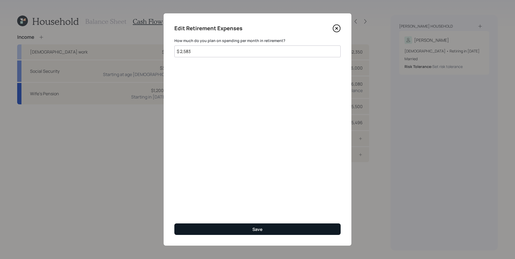
type input "$ 2,583"
click at [263, 232] on button "Save" at bounding box center [257, 230] width 166 height 12
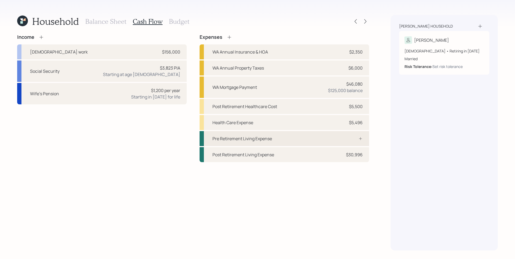
click at [319, 141] on div "Pre Retirement Living Expense" at bounding box center [283, 138] width 169 height 15
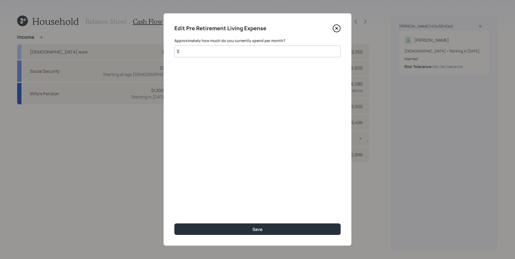
click at [211, 53] on input "$" at bounding box center [257, 52] width 166 height 12
click at [212, 53] on input "$" at bounding box center [257, 52] width 166 height 12
type input "$ 2,583"
click at [216, 61] on div "Edit Pre Retirement Living Expense Approximately how much do you currently spen…" at bounding box center [257, 129] width 188 height 233
drag, startPoint x: 281, startPoint y: 227, endPoint x: 288, endPoint y: 207, distance: 21.2
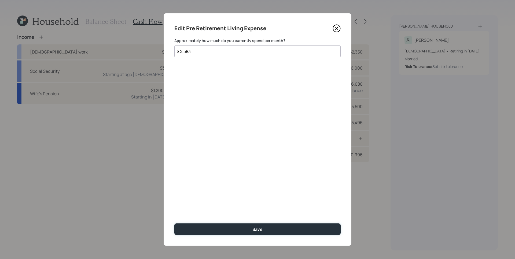
click at [280, 227] on button "Save" at bounding box center [257, 230] width 166 height 12
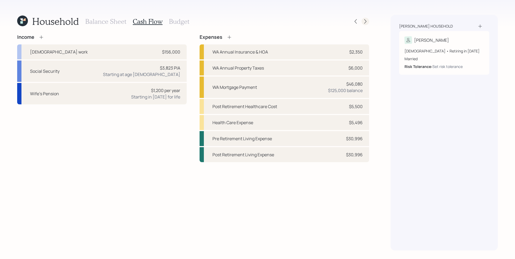
click at [366, 22] on icon at bounding box center [364, 21] width 5 height 5
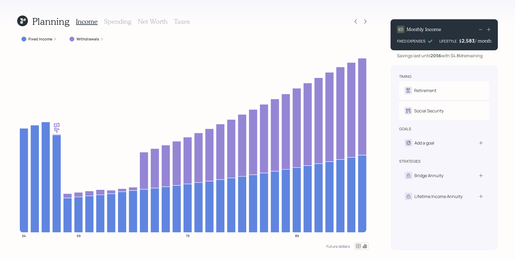
click at [47, 40] on label "Fixed Income" at bounding box center [40, 38] width 24 height 5
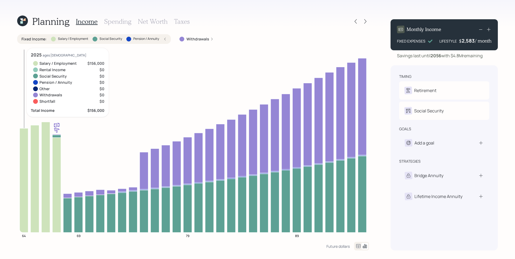
click at [25, 151] on icon at bounding box center [24, 180] width 9 height 104
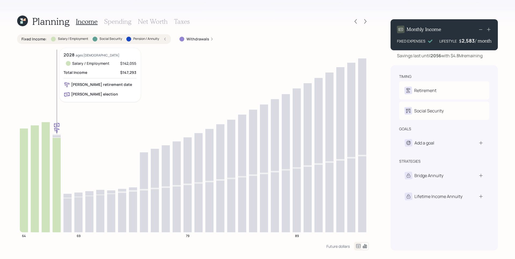
click at [55, 154] on icon at bounding box center [56, 185] width 9 height 95
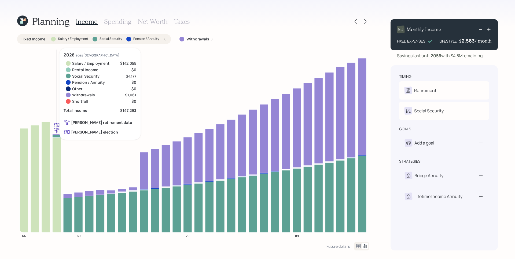
click at [58, 137] on icon at bounding box center [56, 136] width 9 height 3
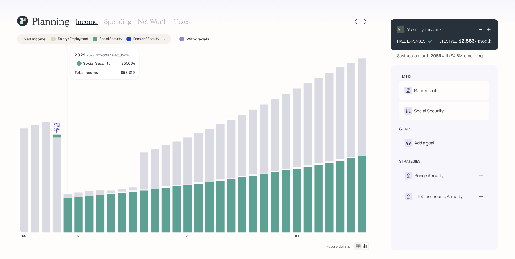
click at [66, 209] on icon at bounding box center [67, 215] width 9 height 35
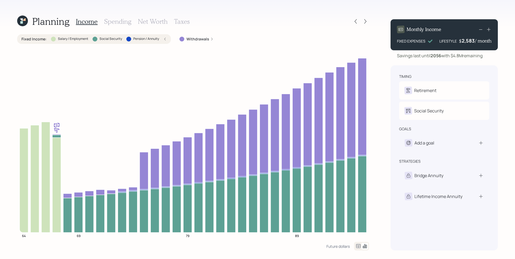
click at [162, 39] on div "Fixed Income : Salary / Employment Social Security Pension / Annuity" at bounding box center [93, 38] width 145 height 5
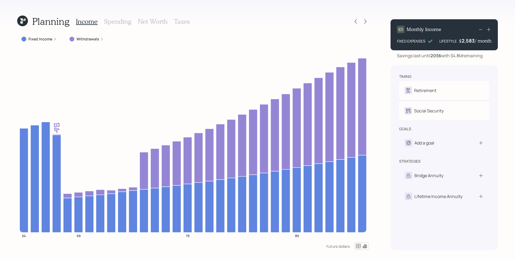
click at [98, 41] on div "Withdrawals" at bounding box center [86, 38] width 34 height 5
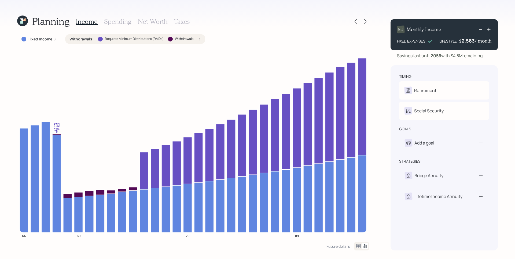
click at [98, 41] on div at bounding box center [100, 39] width 5 height 5
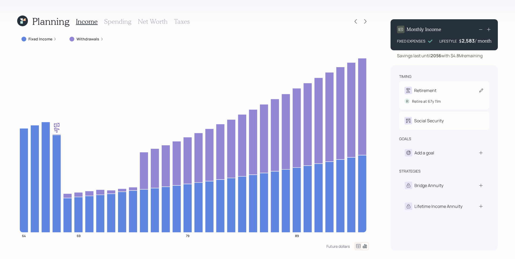
click at [448, 91] on div "Retirement" at bounding box center [443, 91] width 79 height 8
select select "11"
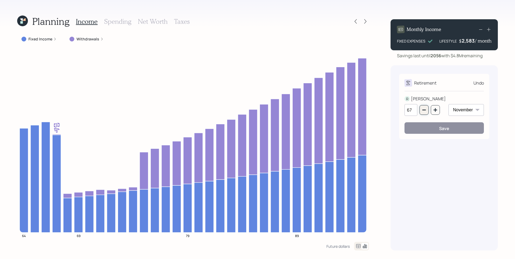
click at [423, 113] on button "button" at bounding box center [423, 110] width 9 height 10
type input "64"
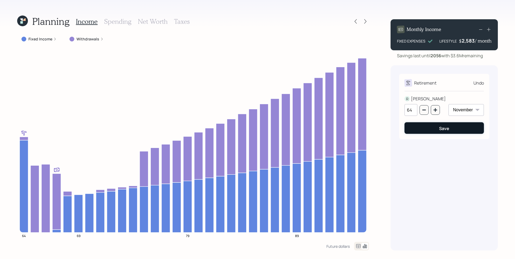
click at [419, 131] on button "Save" at bounding box center [443, 128] width 79 height 12
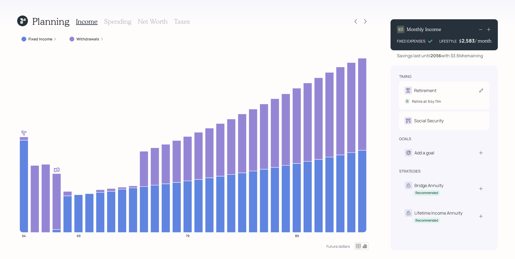
click at [441, 84] on div "Retirement R Retire at 64y 11m" at bounding box center [444, 95] width 90 height 28
select select "11"
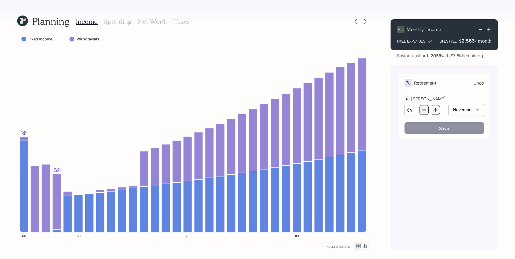
click at [426, 106] on button "button" at bounding box center [423, 110] width 9 height 10
type input "63"
click at [433, 132] on button "Save" at bounding box center [443, 128] width 79 height 12
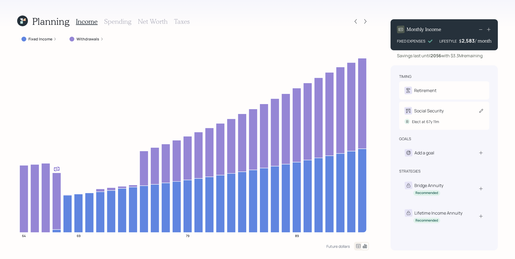
click at [448, 115] on div "Social Security" at bounding box center [443, 111] width 79 height 8
select select "11"
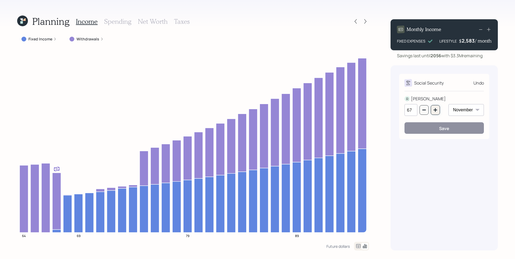
click at [438, 113] on button "button" at bounding box center [434, 110] width 9 height 10
type input "70"
click at [442, 129] on div "Save" at bounding box center [444, 129] width 10 height 6
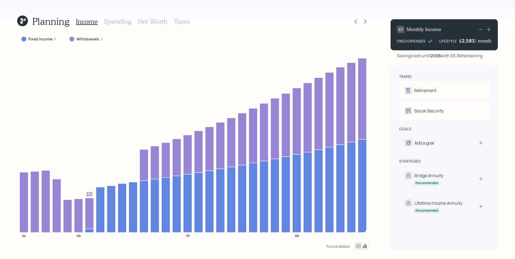
click at [118, 21] on h3 "Spending" at bounding box center [117, 22] width 27 height 8
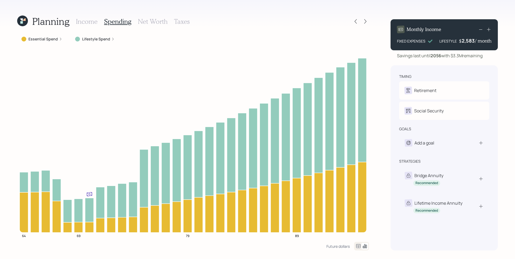
click at [61, 39] on icon at bounding box center [60, 39] width 3 height 3
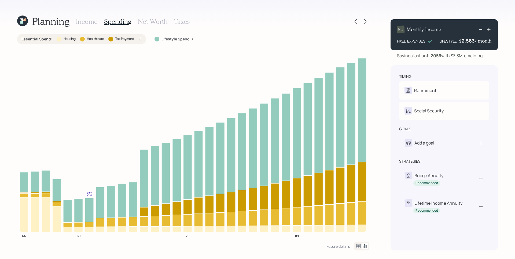
click at [138, 38] on div "Essential Spend : Housing Health care Tax Payment" at bounding box center [81, 38] width 120 height 5
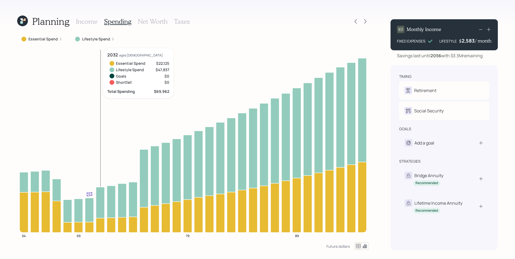
click at [93, 21] on h3 "Income" at bounding box center [87, 22] width 22 height 8
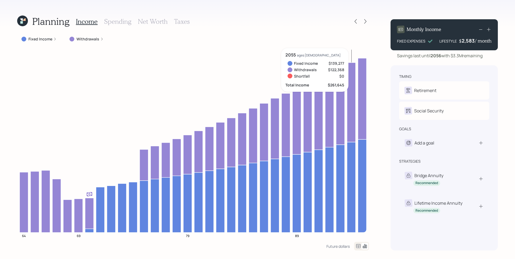
click at [25, 21] on icon at bounding box center [22, 21] width 11 height 11
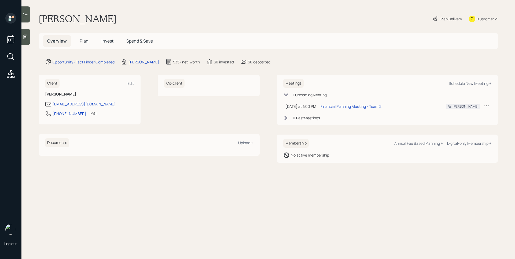
click at [386, 10] on main "Roy Barron Plan Delivery Kustomer Overview Plan Invest Spend & Save Opportunity…" at bounding box center [267, 129] width 493 height 259
click at [453, 17] on div "Plan Delivery" at bounding box center [450, 19] width 21 height 6
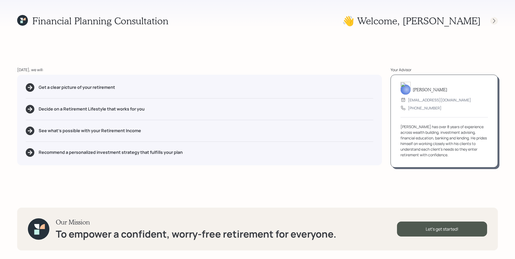
click at [495, 20] on icon at bounding box center [493, 20] width 5 height 5
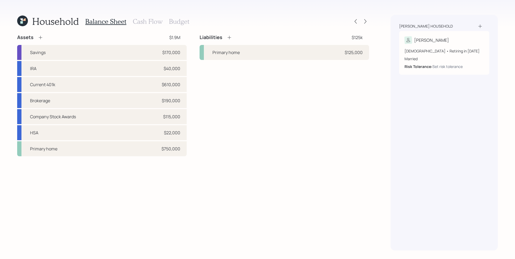
click at [21, 22] on icon at bounding box center [21, 22] width 2 height 2
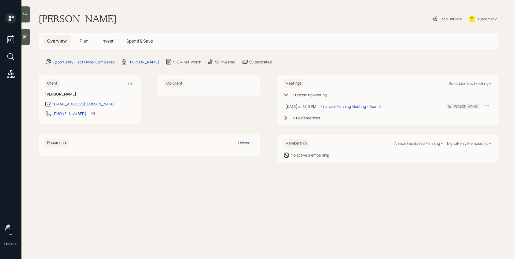
click at [452, 17] on div "Plan Delivery" at bounding box center [450, 19] width 21 height 6
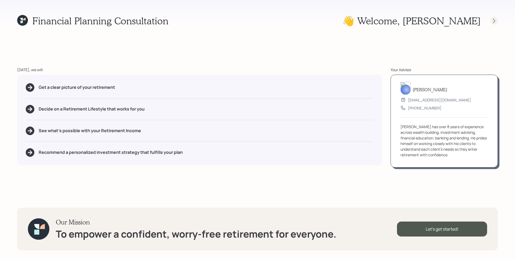
click at [491, 19] on icon at bounding box center [493, 20] width 5 height 5
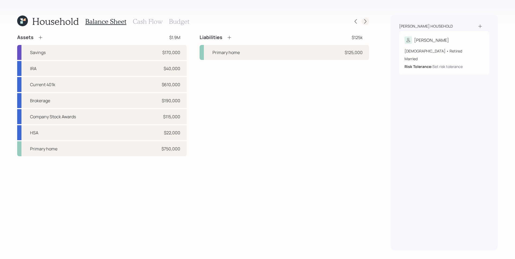
click at [364, 20] on icon at bounding box center [364, 21] width 5 height 5
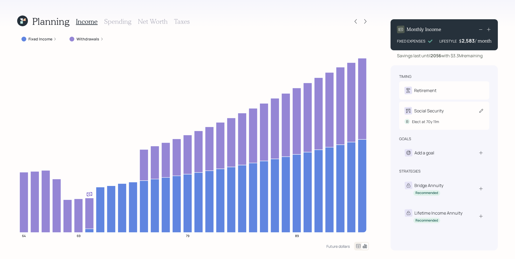
click at [434, 112] on div "Social Security" at bounding box center [428, 111] width 29 height 6
select select "11"
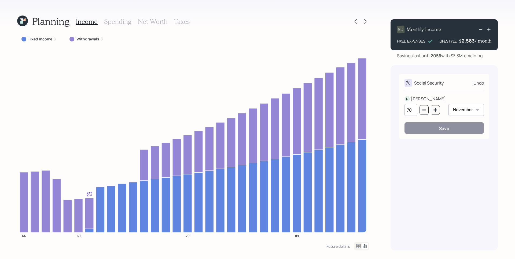
click at [185, 22] on h3 "Taxes" at bounding box center [182, 22] width 16 height 8
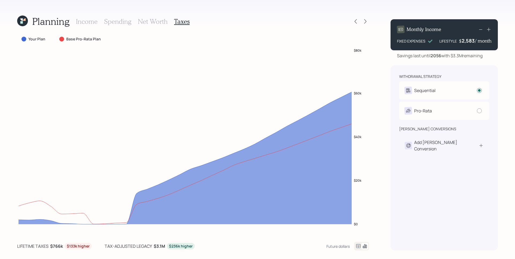
click at [358, 245] on icon at bounding box center [358, 246] width 5 height 4
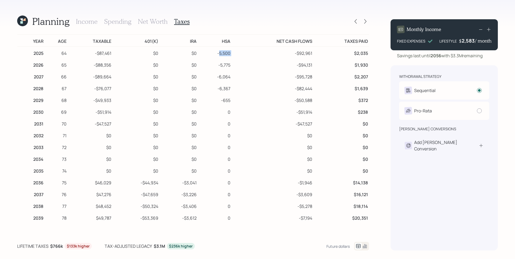
drag, startPoint x: 217, startPoint y: 54, endPoint x: 233, endPoint y: 53, distance: 16.4
click at [233, 53] on tr "2025 64 -$87,461 $0 $0 -5,500 -$92,961 $2,035" at bounding box center [193, 53] width 352 height 12
click at [238, 61] on td "-$94,131" at bounding box center [272, 64] width 82 height 12
drag, startPoint x: 112, startPoint y: 55, endPoint x: 115, endPoint y: 55, distance: 3.2
click at [115, 55] on tr "2025 64 -$87,461 $0 $0 -5,500 -$92,961 $2,035" at bounding box center [193, 53] width 352 height 12
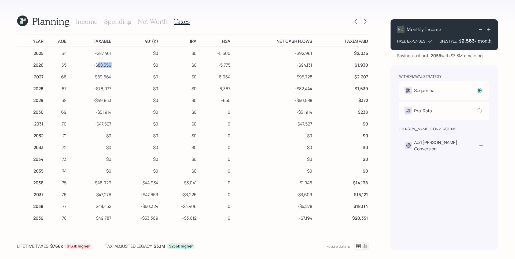
drag, startPoint x: 96, startPoint y: 66, endPoint x: 120, endPoint y: 68, distance: 23.9
click at [121, 67] on tr "2026 65 -$88,356 $0 $0 -5,775 -$94,131 $1,930" at bounding box center [193, 64] width 352 height 12
drag, startPoint x: 92, startPoint y: 79, endPoint x: 128, endPoint y: 83, distance: 35.3
click at [132, 81] on tr "2027 66 -$89,664 $0 $0 -6,064 -$95,728 $2,207" at bounding box center [193, 76] width 352 height 12
drag, startPoint x: 94, startPoint y: 91, endPoint x: 119, endPoint y: 91, distance: 24.4
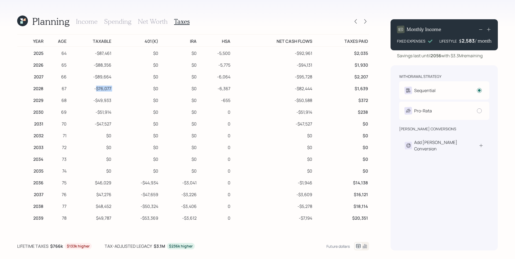
click at [119, 91] on tr "2028 67 -$76,077 $0 $0 -6,367 -$82,444 $1,639" at bounding box center [193, 88] width 352 height 12
drag, startPoint x: 108, startPoint y: 125, endPoint x: 89, endPoint y: 124, distance: 19.3
click at [89, 124] on tr "2031 70 -$47,527 $0 $0 0 -$47,527 $0" at bounding box center [193, 123] width 352 height 12
click at [243, 121] on td "-$47,527" at bounding box center [272, 123] width 82 height 12
drag, startPoint x: 216, startPoint y: 53, endPoint x: 224, endPoint y: 56, distance: 8.9
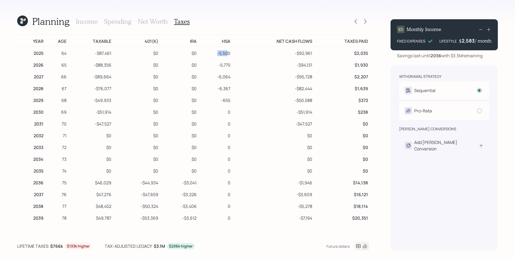
click at [225, 54] on td "-5,500" at bounding box center [215, 53] width 34 height 12
drag, startPoint x: 215, startPoint y: 64, endPoint x: 229, endPoint y: 73, distance: 16.5
click at [240, 68] on tr "2026 65 -$88,356 $0 $0 -5,775 -$94,131 $1,930" at bounding box center [193, 64] width 352 height 12
drag, startPoint x: 217, startPoint y: 79, endPoint x: 232, endPoint y: 84, distance: 15.9
click at [243, 78] on tr "2027 66 -$89,664 $0 $0 -6,064 -$95,728 $2,207" at bounding box center [193, 76] width 352 height 12
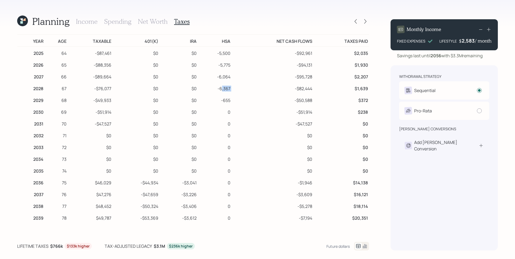
click at [237, 90] on tr "2028 67 -$76,077 $0 $0 -6,367 -$82,444 $1,639" at bounding box center [193, 88] width 352 height 12
drag, startPoint x: 237, startPoint y: 102, endPoint x: 254, endPoint y: 103, distance: 17.2
click at [254, 103] on tr "2029 68 -$49,933 $0 $0 -655 -$50,588 $372" at bounding box center [193, 100] width 352 height 12
drag, startPoint x: 249, startPoint y: 104, endPoint x: 248, endPoint y: 107, distance: 3.5
click at [249, 104] on td "-$50,588" at bounding box center [272, 100] width 82 height 12
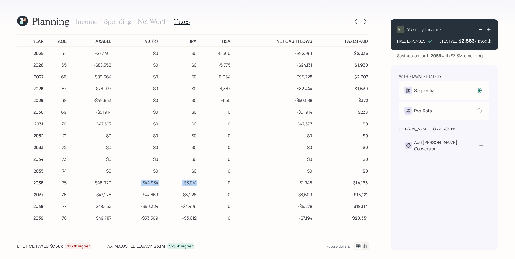
drag, startPoint x: 136, startPoint y: 184, endPoint x: 195, endPoint y: 183, distance: 58.4
click at [195, 183] on tr "2036 75 $46,029 -$44,934 -$3,041 0 -$1,946 $14,138" at bounding box center [193, 182] width 352 height 12
drag, startPoint x: 317, startPoint y: 183, endPoint x: 264, endPoint y: 184, distance: 52.5
click at [264, 184] on tr "2036 75 $46,029 -$44,934 -$3,041 0 -$1,946 $14,138" at bounding box center [193, 182] width 352 height 12
click at [222, 193] on td "0" at bounding box center [215, 194] width 34 height 12
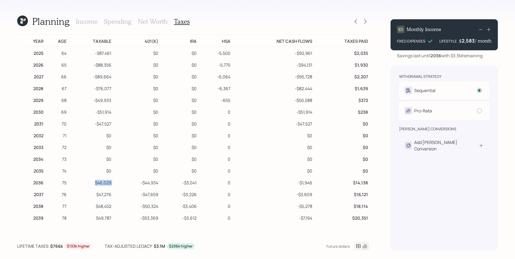
drag, startPoint x: 111, startPoint y: 184, endPoint x: 91, endPoint y: 182, distance: 21.0
click at [91, 182] on tr "2036 75 $46,029 -$44,934 -$3,041 0 -$1,946 $14,138" at bounding box center [193, 182] width 352 height 12
click at [92, 22] on h3 "Income" at bounding box center [87, 22] width 22 height 8
select select "11"
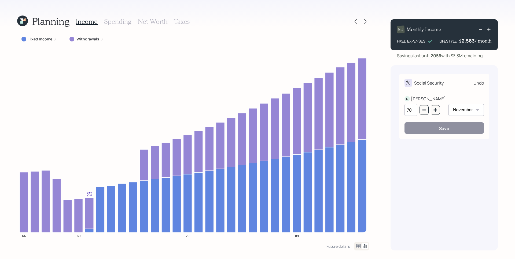
click at [121, 24] on h3 "Spending" at bounding box center [117, 22] width 27 height 8
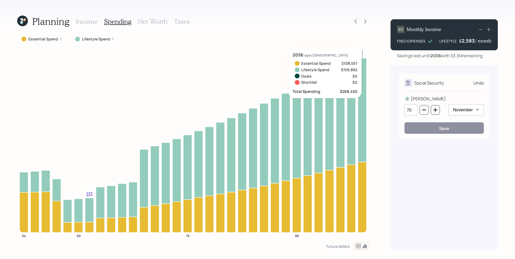
click at [478, 81] on div "Undo" at bounding box center [478, 83] width 10 height 6
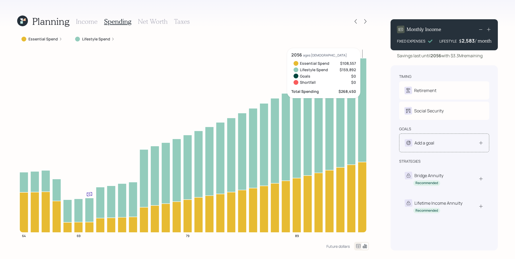
click at [435, 140] on div "Add a goal" at bounding box center [443, 143] width 79 height 8
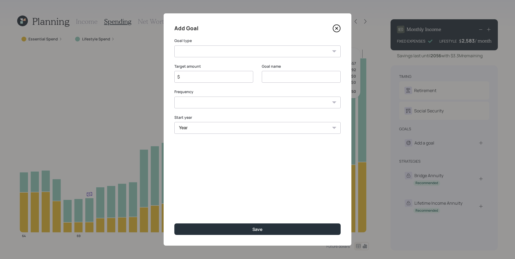
click at [188, 51] on select "Create an emergency fund Donate to charity Purchase a home Make a purchase Supp…" at bounding box center [257, 52] width 166 height 12
select select "vacation"
click at [174, 46] on select "Create an emergency fund Donate to charity Purchase a home Make a purchase Supp…" at bounding box center [257, 52] width 166 height 12
type input "Plan for travel"
click at [208, 76] on input "$" at bounding box center [212, 77] width 70 height 6
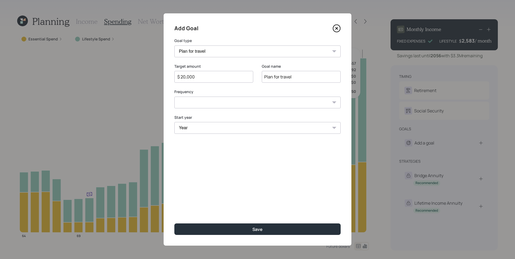
type input "$ 20,000"
click at [200, 101] on select "One time Every 1 year Every 2 years Every 3 years Every 4 years Every 5 years E…" at bounding box center [257, 103] width 166 height 12
select select "1"
click at [174, 97] on select "One time Every 1 year Every 2 years Every 3 years Every 4 years Every 5 years E…" at bounding box center [257, 103] width 166 height 12
click at [205, 128] on select "Year [DATE] 2026 2027 2028 2029 2030 2031 2032 2033 2034 2035 2036 2037 2038 20…" at bounding box center [257, 128] width 166 height 12
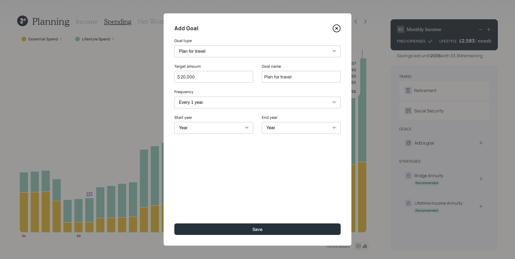
select select "2025"
click at [174, 122] on select "Year [DATE] 2026 2027 2028 2029 2030 2031 2032 2033 2034 2035 2036 2037 2038 20…" at bounding box center [213, 128] width 79 height 12
click at [288, 129] on select "Year [DATE] 2026 2027 2028 2029 2030 2031 2032 2033 2034 2035 2036 2037 2038 20…" at bounding box center [301, 128] width 79 height 12
select select "2055"
click at [262, 122] on select "Year [DATE] 2026 2027 2028 2029 2030 2031 2032 2033 2034 2035 2036 2037 2038 20…" at bounding box center [301, 128] width 79 height 12
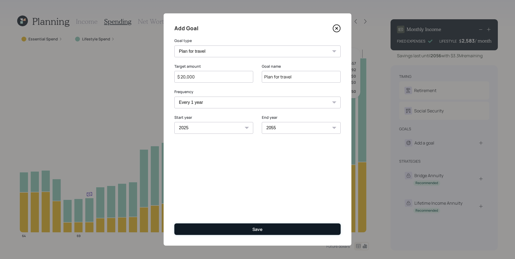
click at [295, 228] on button "Save" at bounding box center [257, 230] width 166 height 12
type input "$"
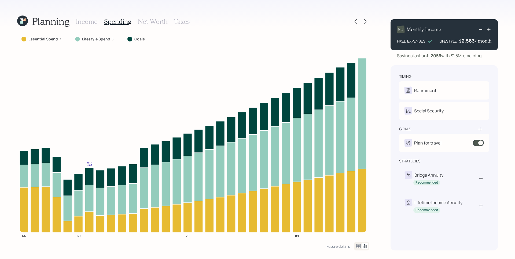
click at [101, 40] on label "Lifestyle Spend" at bounding box center [96, 38] width 28 height 5
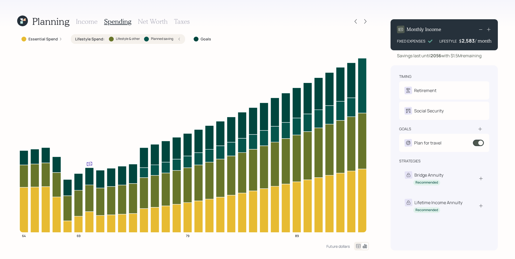
click at [83, 22] on h3 "Income" at bounding box center [87, 22] width 22 height 8
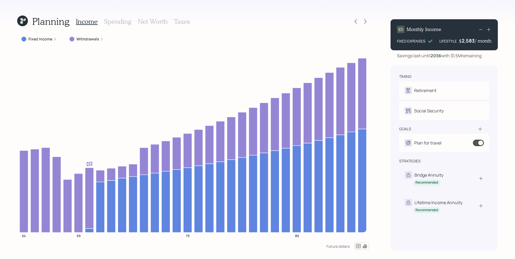
click at [179, 23] on h3 "Taxes" at bounding box center [182, 22] width 16 height 8
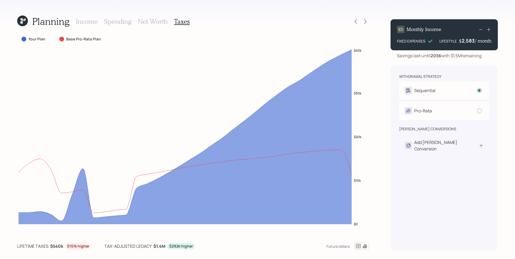
click at [356, 245] on icon at bounding box center [358, 246] width 6 height 6
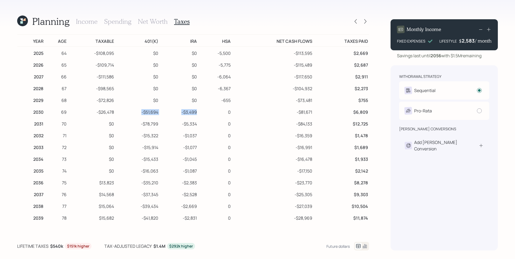
drag, startPoint x: 140, startPoint y: 113, endPoint x: 176, endPoint y: 116, distance: 36.6
click at [176, 116] on tr "2030 69 -$26,478 -$51,694 -$3,499 0 -$81,671 $6,809" at bounding box center [193, 112] width 352 height 12
drag, startPoint x: 138, startPoint y: 124, endPoint x: 194, endPoint y: 129, distance: 56.2
click at [195, 129] on tbody "2025 64 -$108,095 $0 $0 -5,500 -$113,595 $2,669 2026 65 -$109,714 $0 $0 -5,775 …" at bounding box center [193, 236] width 352 height 378
drag, startPoint x: 139, startPoint y: 138, endPoint x: 188, endPoint y: 147, distance: 50.1
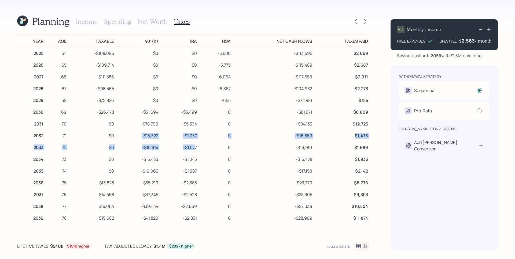
click at [193, 148] on tbody "2025 64 -$108,095 $0 $0 -5,500 -$113,595 $2,669 2026 65 -$109,714 $0 $0 -5,775 …" at bounding box center [193, 236] width 352 height 378
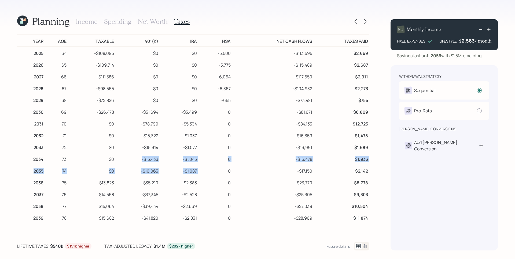
drag, startPoint x: 135, startPoint y: 161, endPoint x: 199, endPoint y: 167, distance: 64.3
click at [200, 167] on tbody "2025 64 -$108,095 $0 $0 -5,500 -$113,595 $2,669 2026 65 -$109,714 $0 $0 -5,775 …" at bounding box center [193, 236] width 352 height 378
drag, startPoint x: 140, startPoint y: 176, endPoint x: 198, endPoint y: 185, distance: 58.6
click at [198, 185] on tr "2036 75 $13,823 -$35,210 -$2,383 0 -$23,770 $8,278" at bounding box center [193, 182] width 352 height 12
click at [183, 176] on td "-$1,087" at bounding box center [178, 171] width 39 height 12
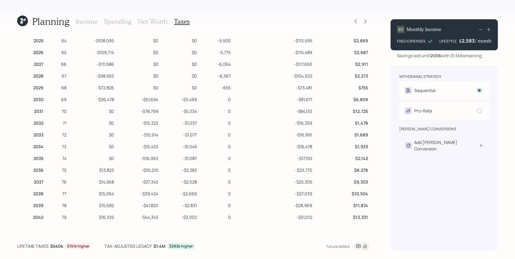
scroll to position [19, 0]
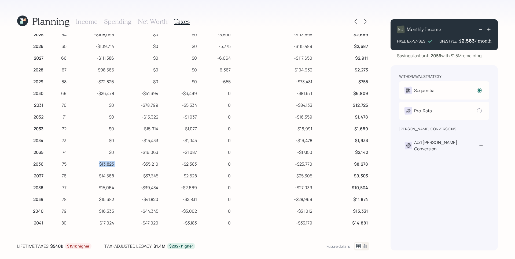
drag, startPoint x: 119, startPoint y: 164, endPoint x: 103, endPoint y: 172, distance: 17.7
click at [95, 163] on tr "2036 75 $13,823 -$35,210 -$2,383 0 -$23,770 $8,278" at bounding box center [193, 164] width 352 height 12
drag, startPoint x: 122, startPoint y: 177, endPoint x: 77, endPoint y: 173, distance: 45.7
click at [77, 173] on tr "2037 76 $14,568 -$37,345 -$2,528 0 -$25,305 $9,303" at bounding box center [193, 175] width 352 height 12
drag, startPoint x: 107, startPoint y: 188, endPoint x: 71, endPoint y: 190, distance: 35.7
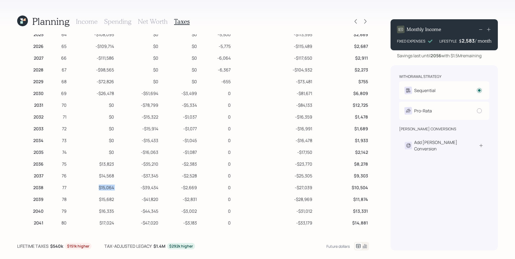
click at [71, 190] on tr "2038 77 $15,064 -$39,434 -$2,669 0 -$27,039 $10,504" at bounding box center [193, 187] width 352 height 12
drag, startPoint x: 114, startPoint y: 201, endPoint x: 76, endPoint y: 201, distance: 37.8
click at [76, 201] on tr "2039 78 $15,682 -$41,820 -$2,831 0 -$28,969 $11,874" at bounding box center [193, 199] width 352 height 12
drag, startPoint x: 117, startPoint y: 213, endPoint x: 74, endPoint y: 209, distance: 43.0
click at [74, 209] on tr "2040 79 $16,335 -$44,345 -$3,002 0 -$31,012 $13,331" at bounding box center [193, 211] width 352 height 12
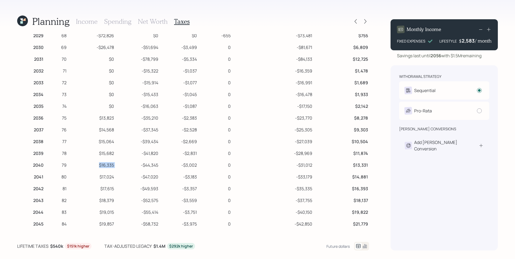
scroll to position [197, 0]
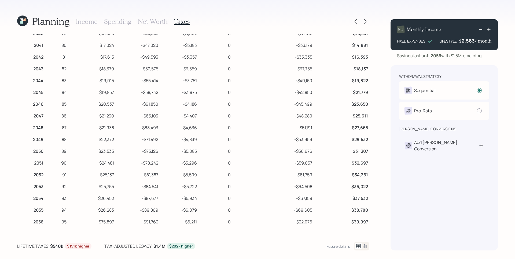
click at [155, 24] on h3 "Net Worth" at bounding box center [153, 22] width 30 height 8
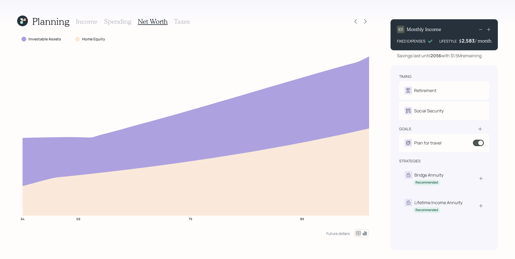
click at [117, 20] on h3 "Spending" at bounding box center [117, 22] width 27 height 8
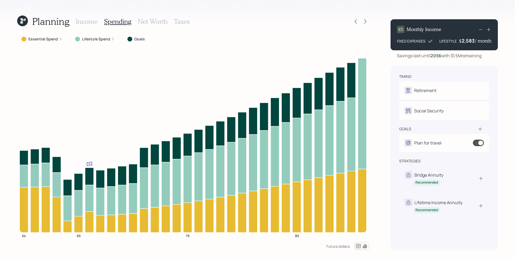
click at [85, 21] on h3 "Income" at bounding box center [87, 22] width 22 height 8
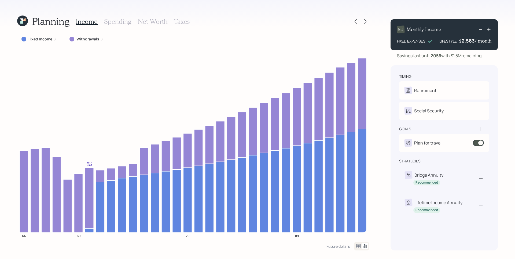
drag, startPoint x: 453, startPoint y: 55, endPoint x: 483, endPoint y: 58, distance: 30.1
click at [483, 58] on div "Savings last until [DATE] with $1.5M remaining" at bounding box center [443, 56] width 107 height 6
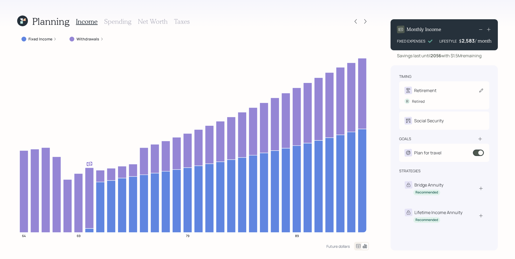
click at [426, 92] on div "Retirement" at bounding box center [425, 90] width 22 height 6
select select "11"
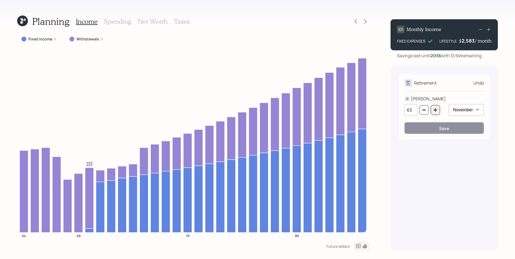
click at [434, 109] on icon "button" at bounding box center [435, 110] width 4 height 4
type input "67"
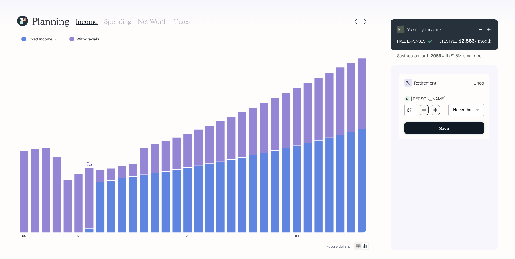
click at [445, 133] on button "Save" at bounding box center [443, 128] width 79 height 12
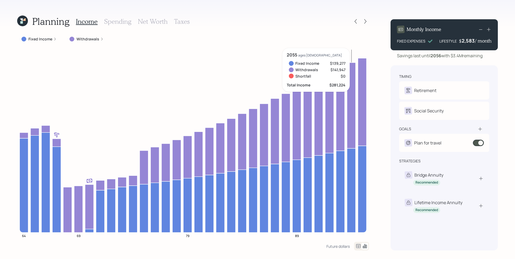
click at [449, 147] on div "Plan for travel" at bounding box center [443, 143] width 79 height 8
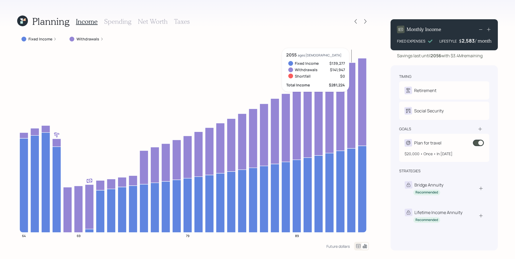
select select "1"
select select "2055"
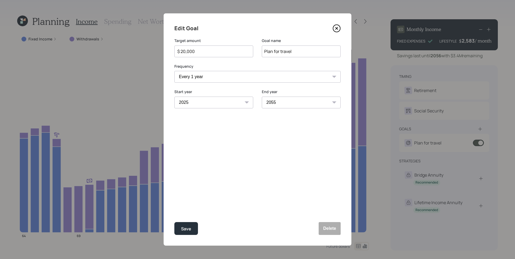
click at [210, 103] on select "2025 2026 2027 2028 2029 2030 2031 2032 2033 2034 2035 2036 2037 2038 2039 2040…" at bounding box center [213, 103] width 79 height 12
click at [174, 97] on select "2025 2026 2027 2028 2029 2030 2031 2032 2033 2034 2035 2036 2037 2038 2039 2040…" at bounding box center [213, 103] width 79 height 12
drag, startPoint x: 184, startPoint y: 227, endPoint x: 191, endPoint y: 223, distance: 8.0
click at [184, 227] on div "Save" at bounding box center [186, 229] width 10 height 7
select select "2025"
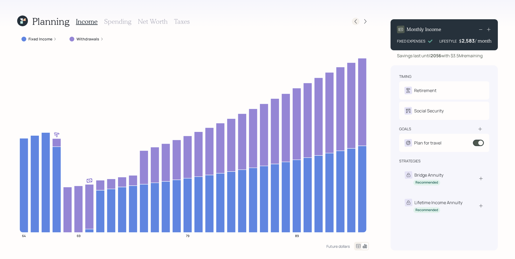
click at [356, 22] on icon at bounding box center [355, 21] width 5 height 5
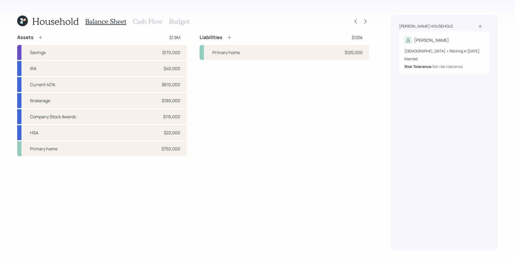
click at [151, 13] on div "Household Balance Sheet Cash Flow Budget Assets $1.9M Savings $170,000 IRA $40,…" at bounding box center [257, 129] width 515 height 259
click at [152, 20] on h3 "Cash Flow" at bounding box center [148, 22] width 30 height 8
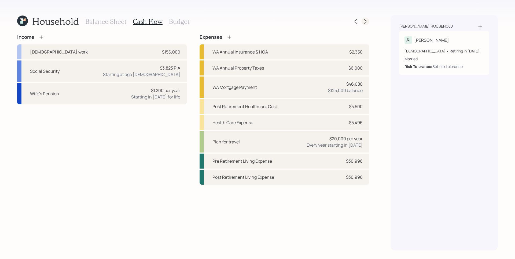
click at [366, 21] on icon at bounding box center [364, 21] width 5 height 5
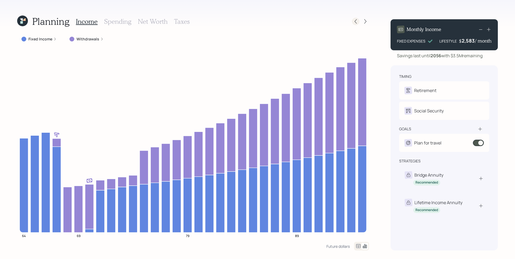
click at [357, 20] on icon at bounding box center [355, 21] width 5 height 5
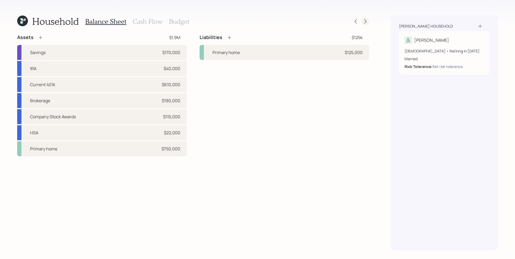
click at [365, 20] on icon at bounding box center [364, 21] width 5 height 5
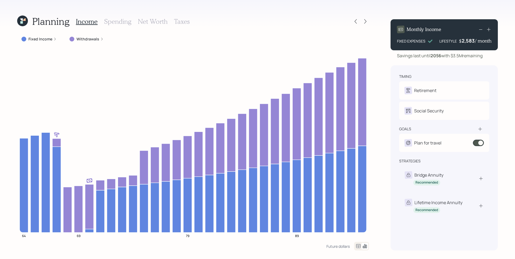
click at [358, 244] on icon at bounding box center [358, 246] width 5 height 4
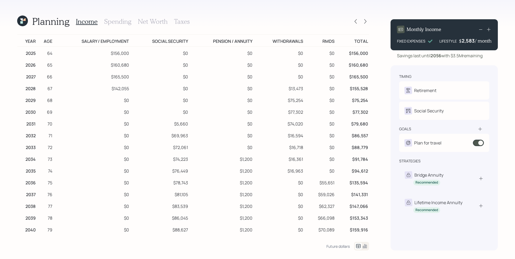
click at [364, 247] on icon at bounding box center [365, 247] width 4 height 4
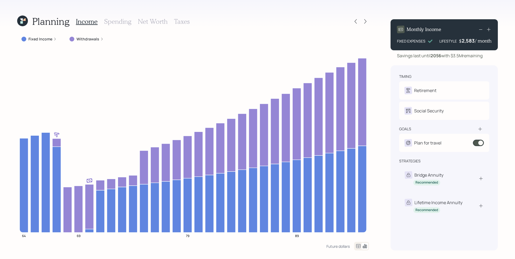
click at [25, 21] on icon at bounding box center [24, 19] width 2 height 2
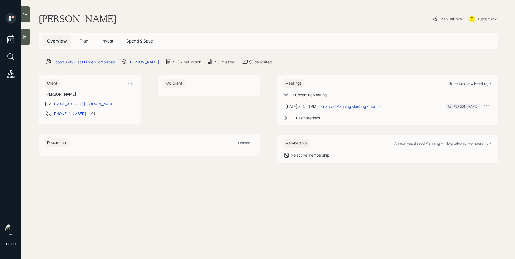
click at [478, 82] on div "Schedule New Meeting +" at bounding box center [469, 83] width 43 height 5
select select "d946c976-65aa-4529-ac9d-02c4f1114fc0"
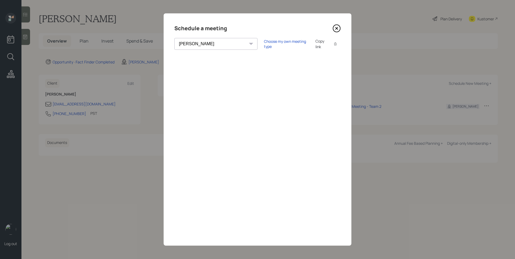
click at [338, 28] on icon at bounding box center [336, 28] width 8 height 8
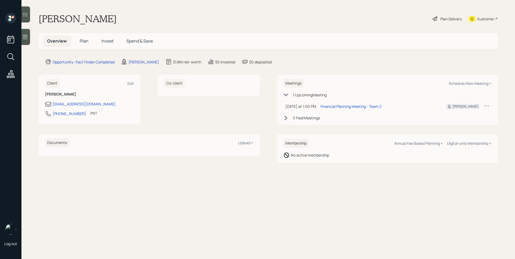
click at [84, 41] on span "Plan" at bounding box center [84, 41] width 9 height 6
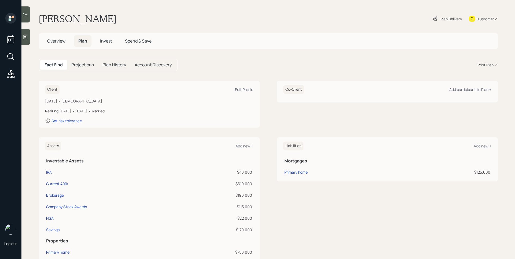
click at [479, 65] on div "Print Plan" at bounding box center [485, 65] width 16 height 6
